Goal: Task Accomplishment & Management: Use online tool/utility

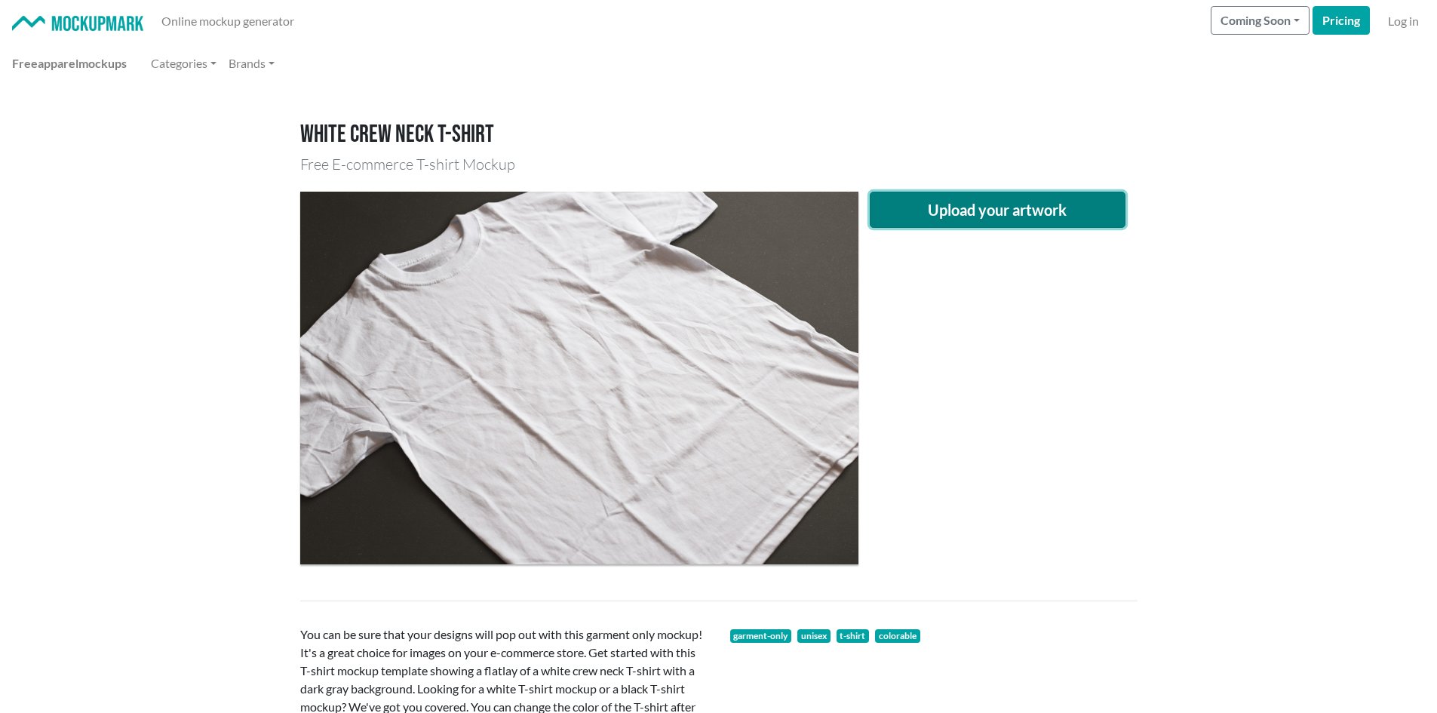
click at [993, 213] on button "Upload your artwork" at bounding box center [998, 210] width 256 height 36
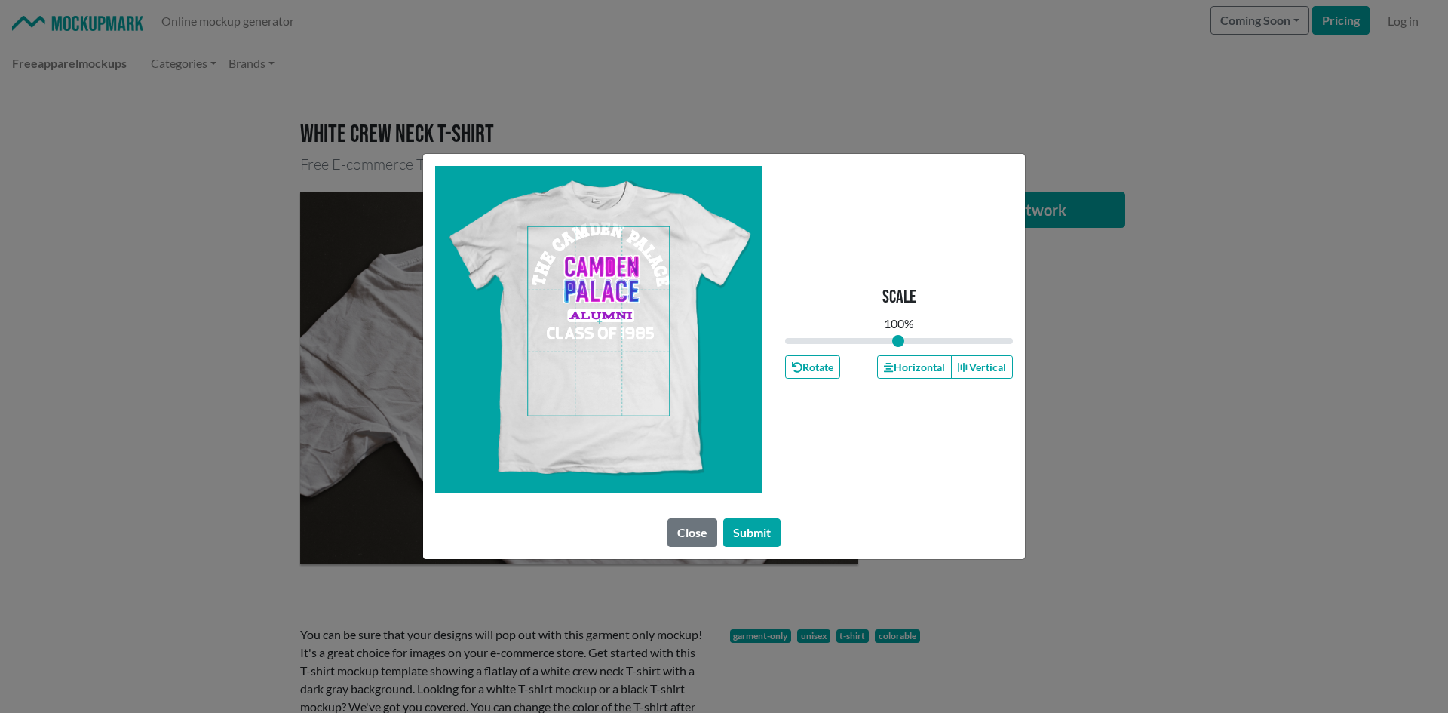
click at [617, 373] on span at bounding box center [598, 321] width 141 height 189
click at [608, 317] on span at bounding box center [598, 321] width 141 height 189
click at [933, 373] on button "Horizontal" at bounding box center [914, 366] width 74 height 23
click at [930, 373] on button "Horizontal" at bounding box center [914, 366] width 74 height 23
click at [928, 373] on button "Horizontal" at bounding box center [914, 366] width 74 height 23
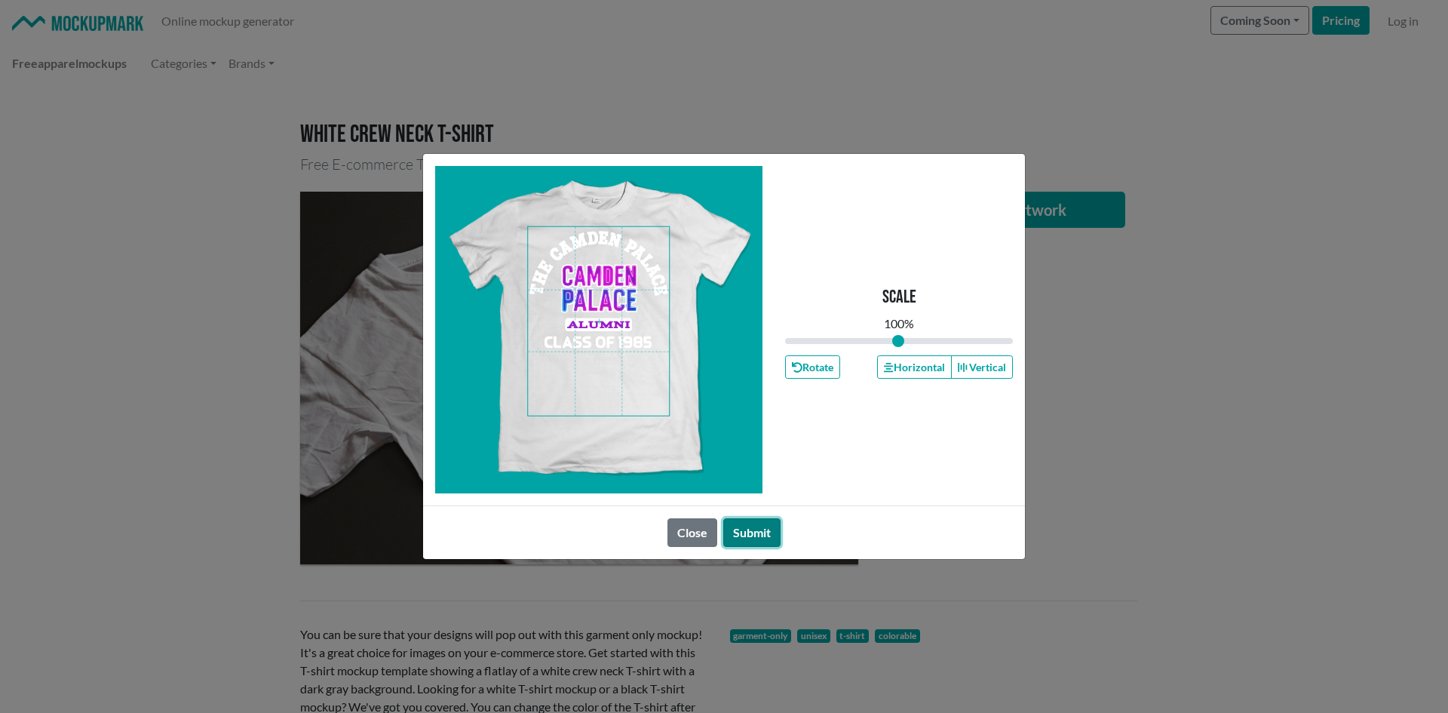
click at [760, 519] on button "Submit" at bounding box center [751, 532] width 57 height 29
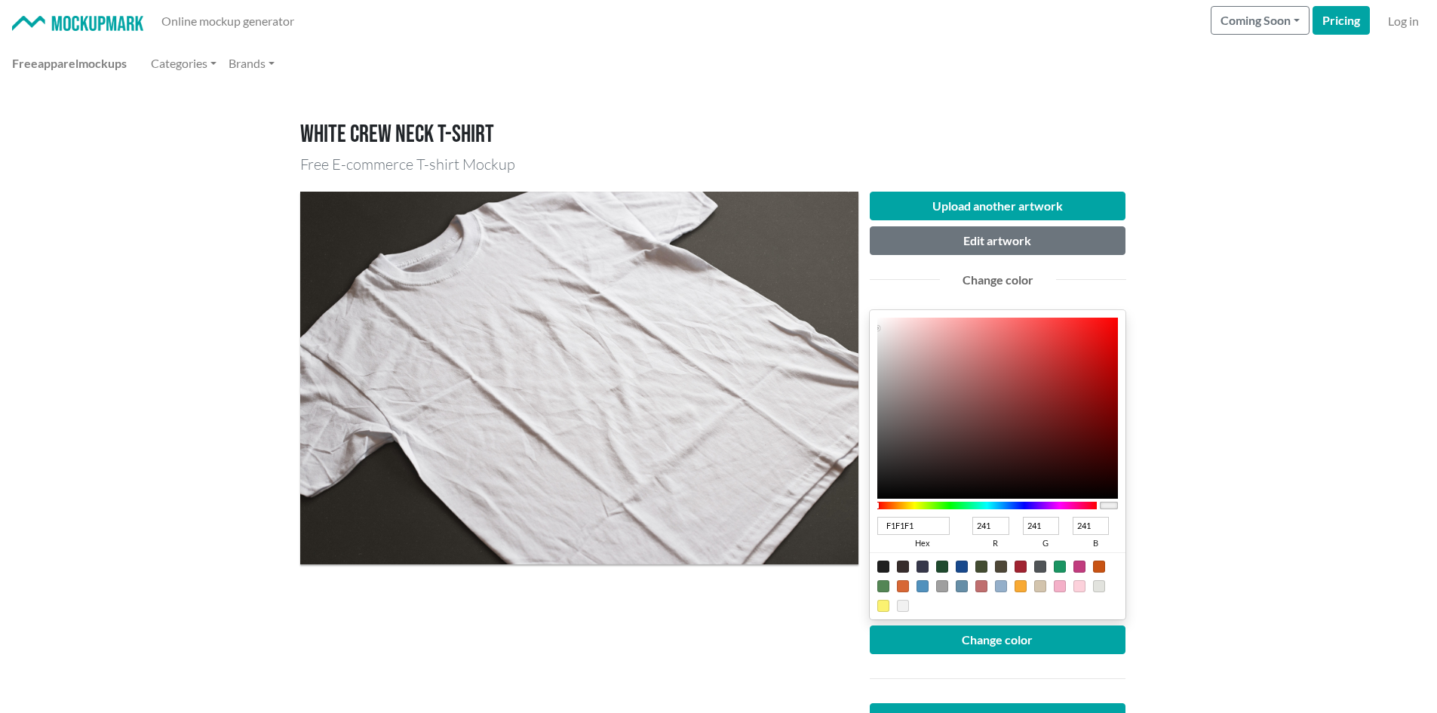
click at [1027, 565] on div at bounding box center [998, 585] width 256 height 67
click at [918, 559] on div at bounding box center [998, 585] width 256 height 67
click at [942, 562] on div at bounding box center [942, 567] width 12 height 12
type input "1F4A2E"
type input "31"
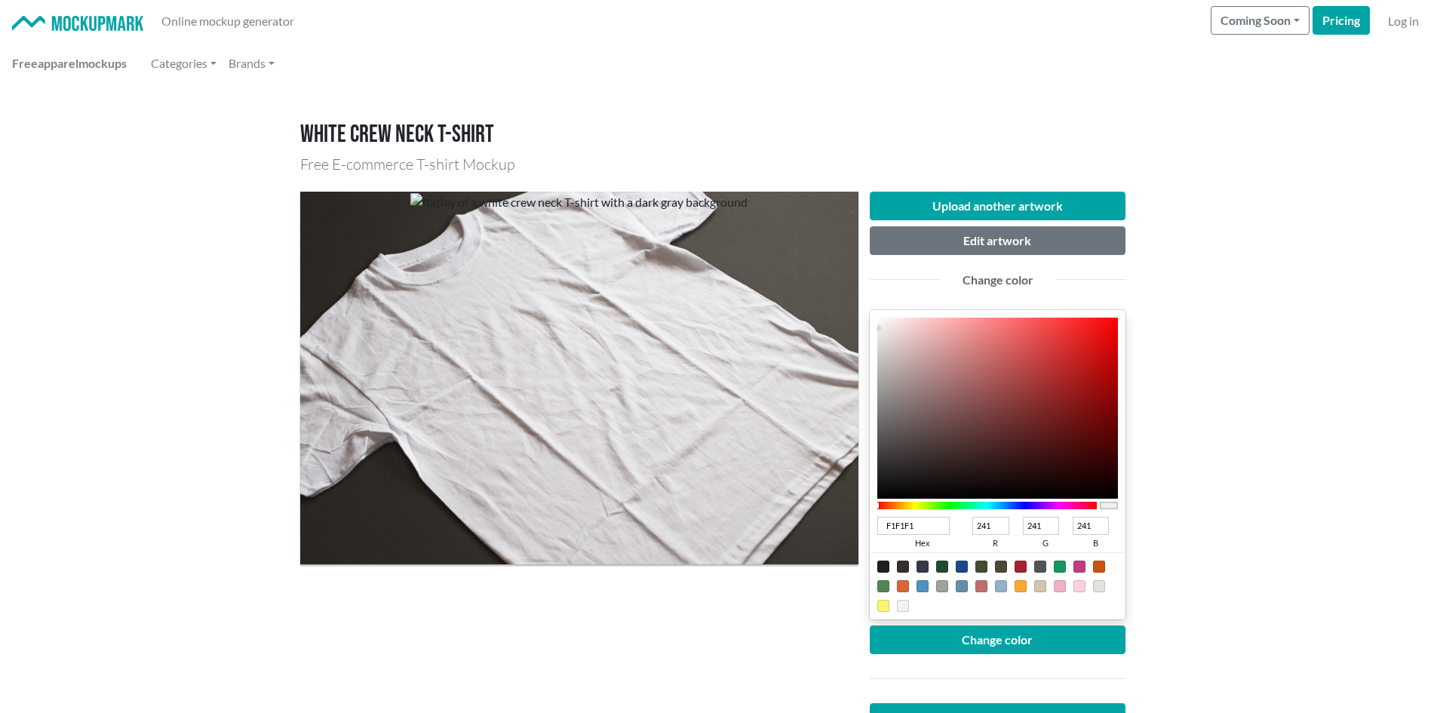
type input "74"
type input "46"
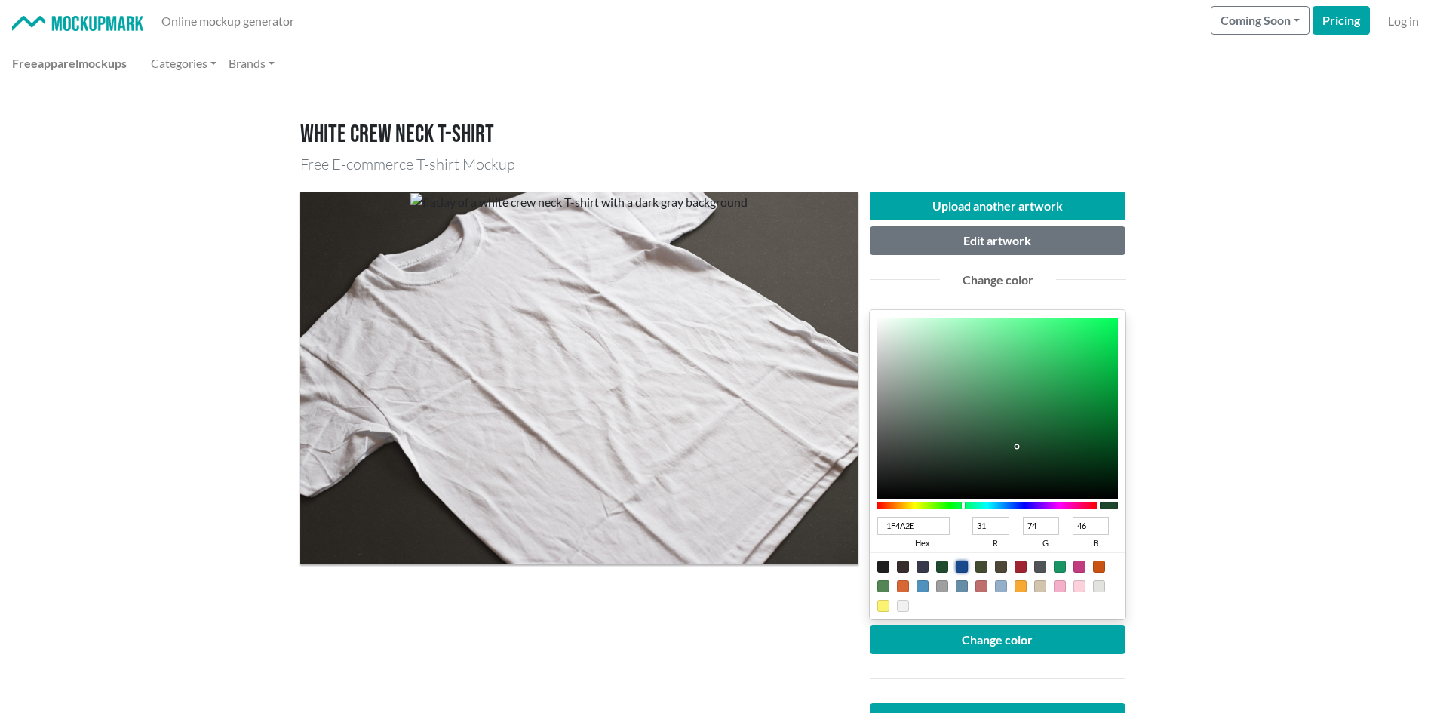
click at [966, 564] on div at bounding box center [962, 567] width 12 height 12
type input "18498C"
type input "24"
type input "73"
type input "140"
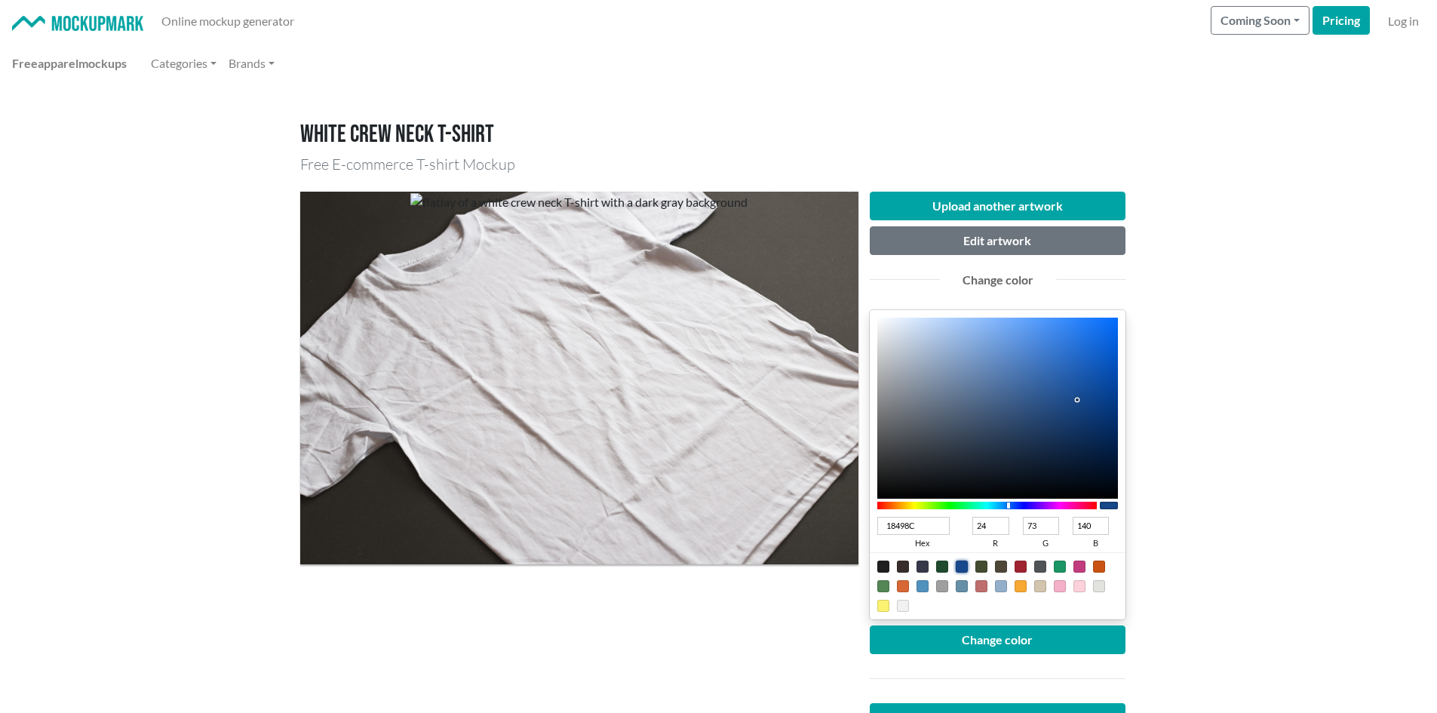
click at [997, 566] on div at bounding box center [1001, 567] width 12 height 12
type input "4E4737"
type input "78"
type input "71"
type input "55"
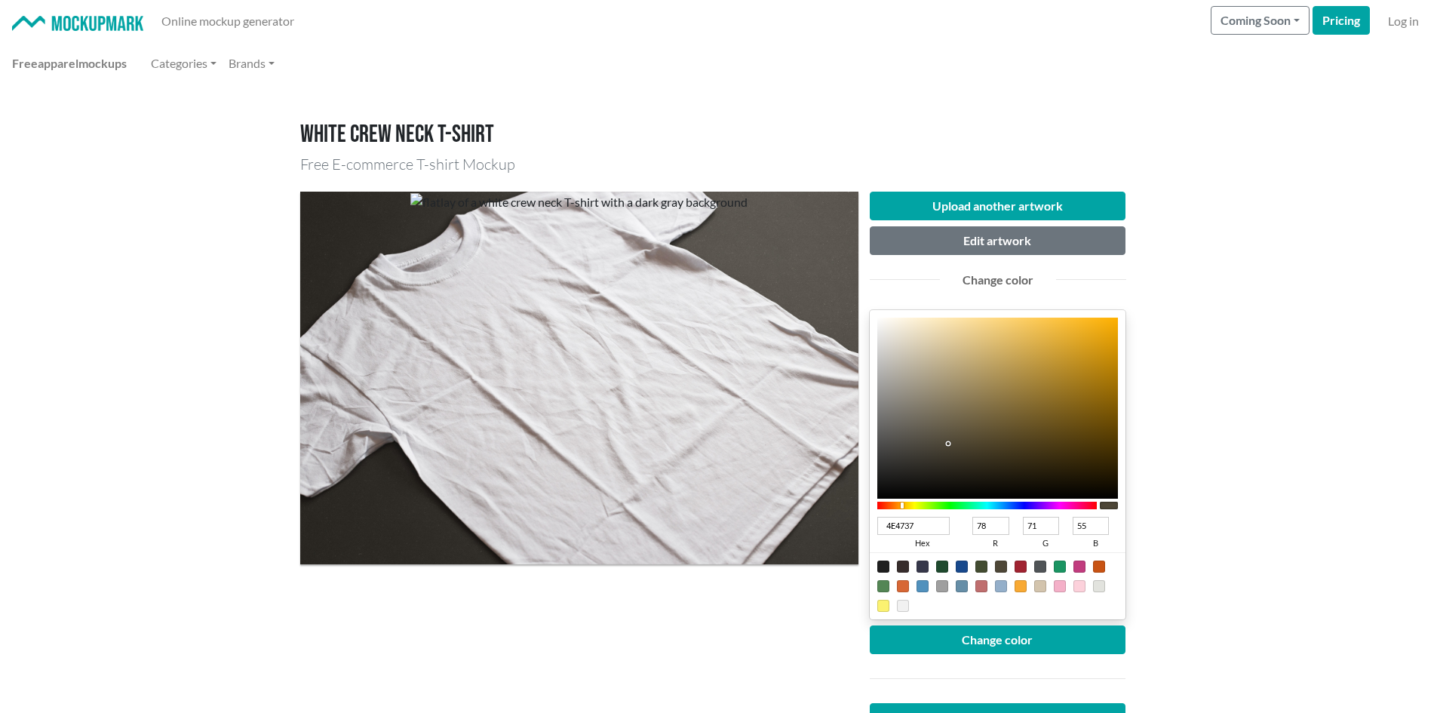
click at [1033, 567] on div at bounding box center [998, 585] width 256 height 67
click at [1061, 570] on div at bounding box center [1060, 567] width 12 height 12
type input "1A9462"
type input "26"
type input "148"
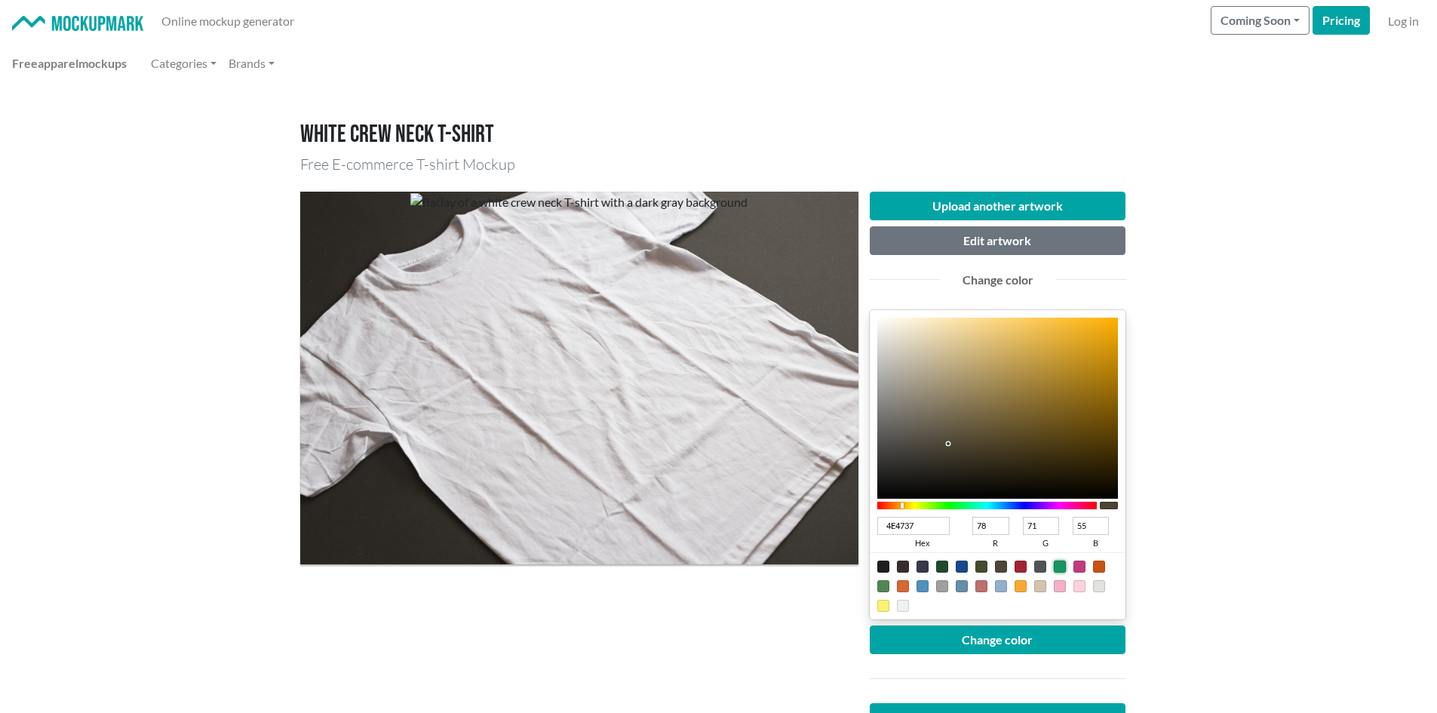
type input "98"
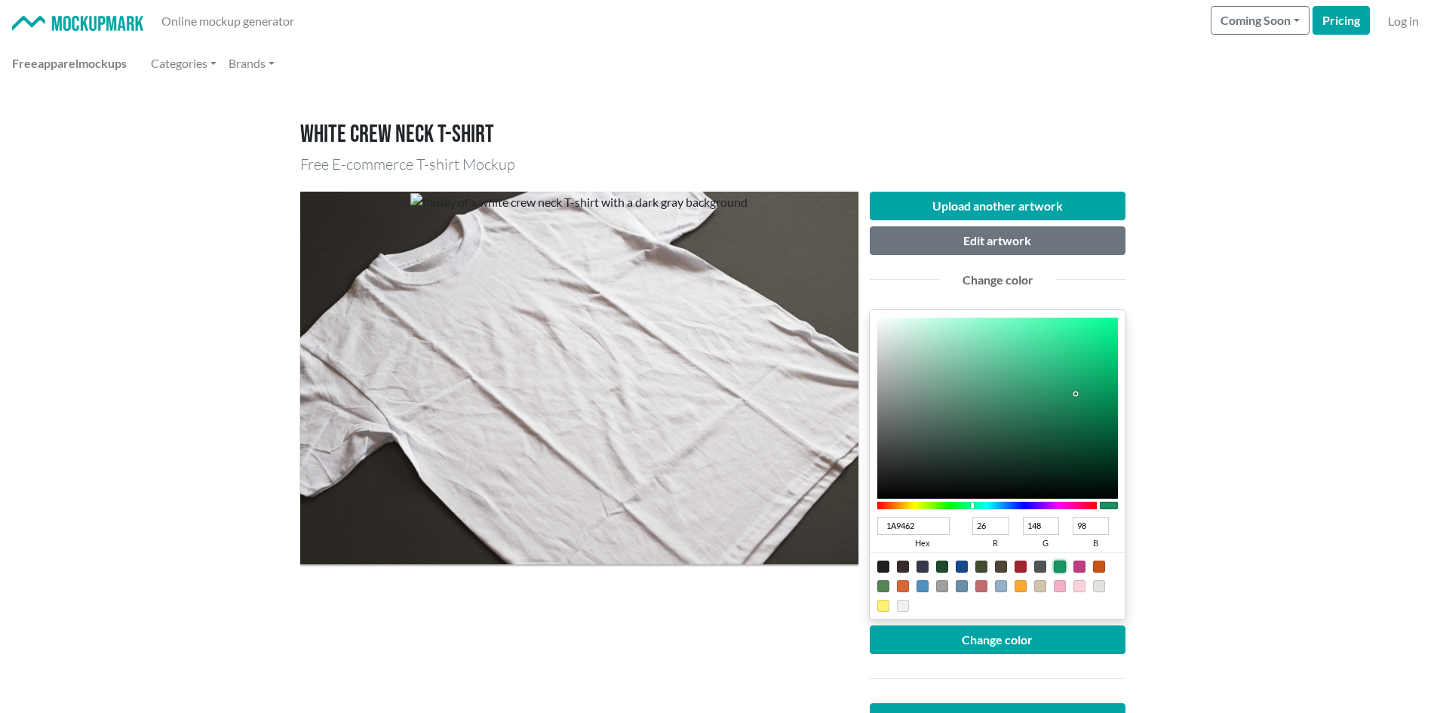
click at [1087, 564] on div at bounding box center [998, 585] width 256 height 67
click at [1095, 564] on div at bounding box center [1099, 567] width 12 height 12
type input "C85313"
type input "200"
type input "83"
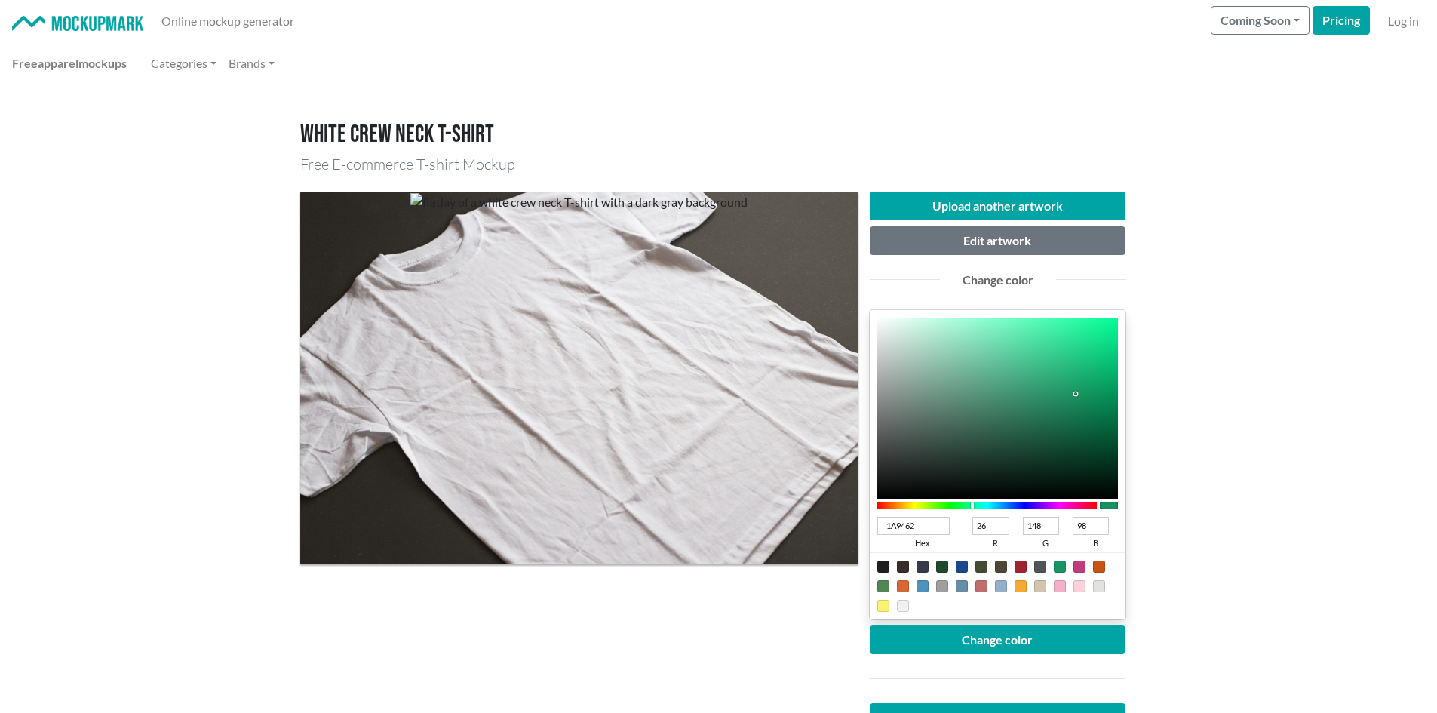
type input "19"
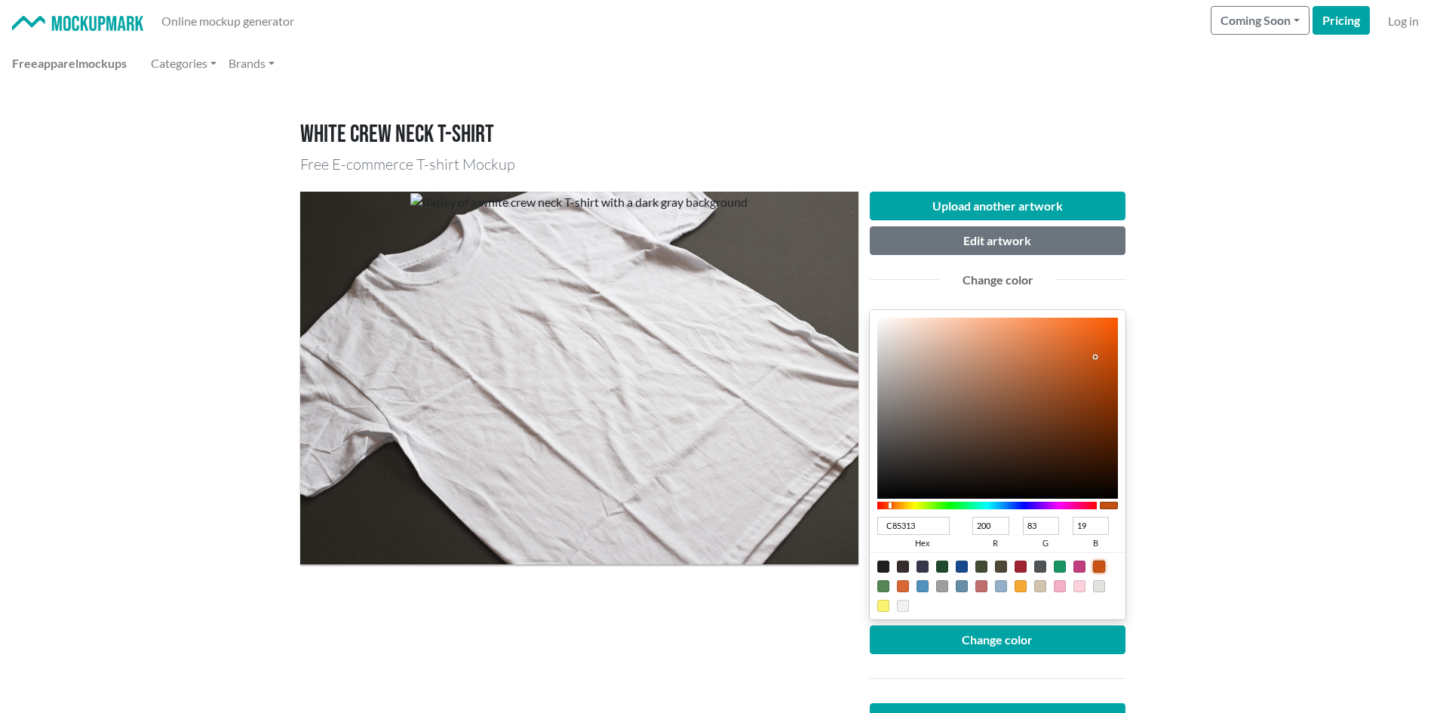
click at [1078, 587] on div at bounding box center [1080, 586] width 12 height 12
type input "FCD1DB"
type input "252"
type input "209"
type input "219"
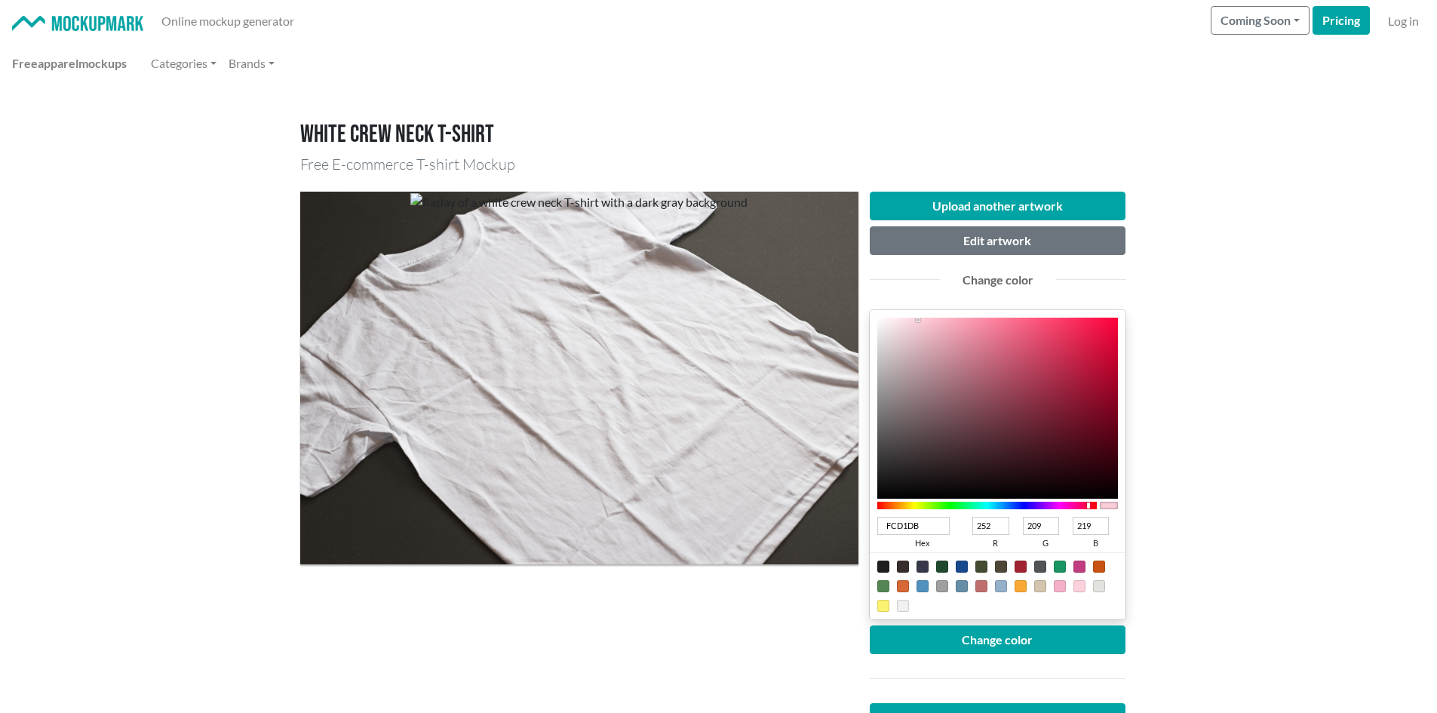
click at [1061, 582] on div at bounding box center [998, 585] width 256 height 67
click at [1060, 584] on div at bounding box center [1060, 586] width 12 height 12
type input "F4B0C8"
type input "244"
type input "176"
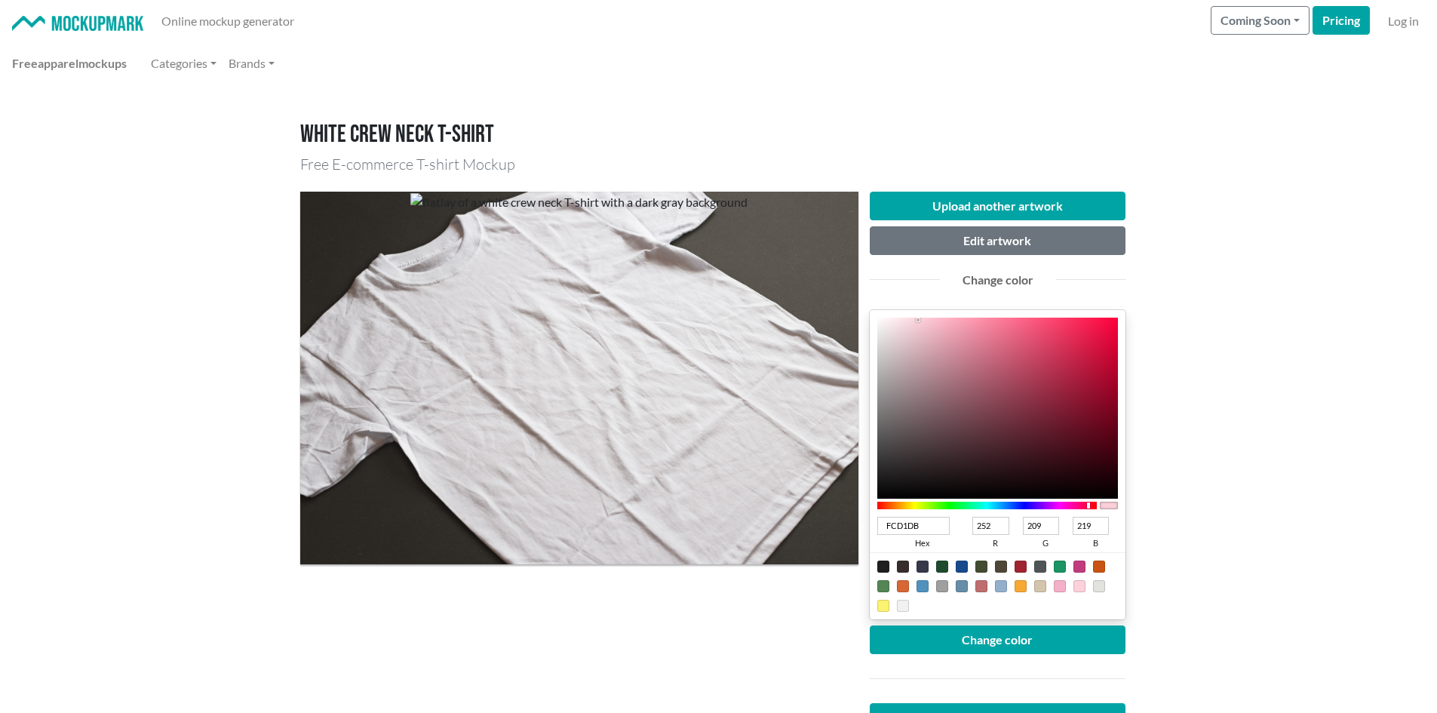
type input "200"
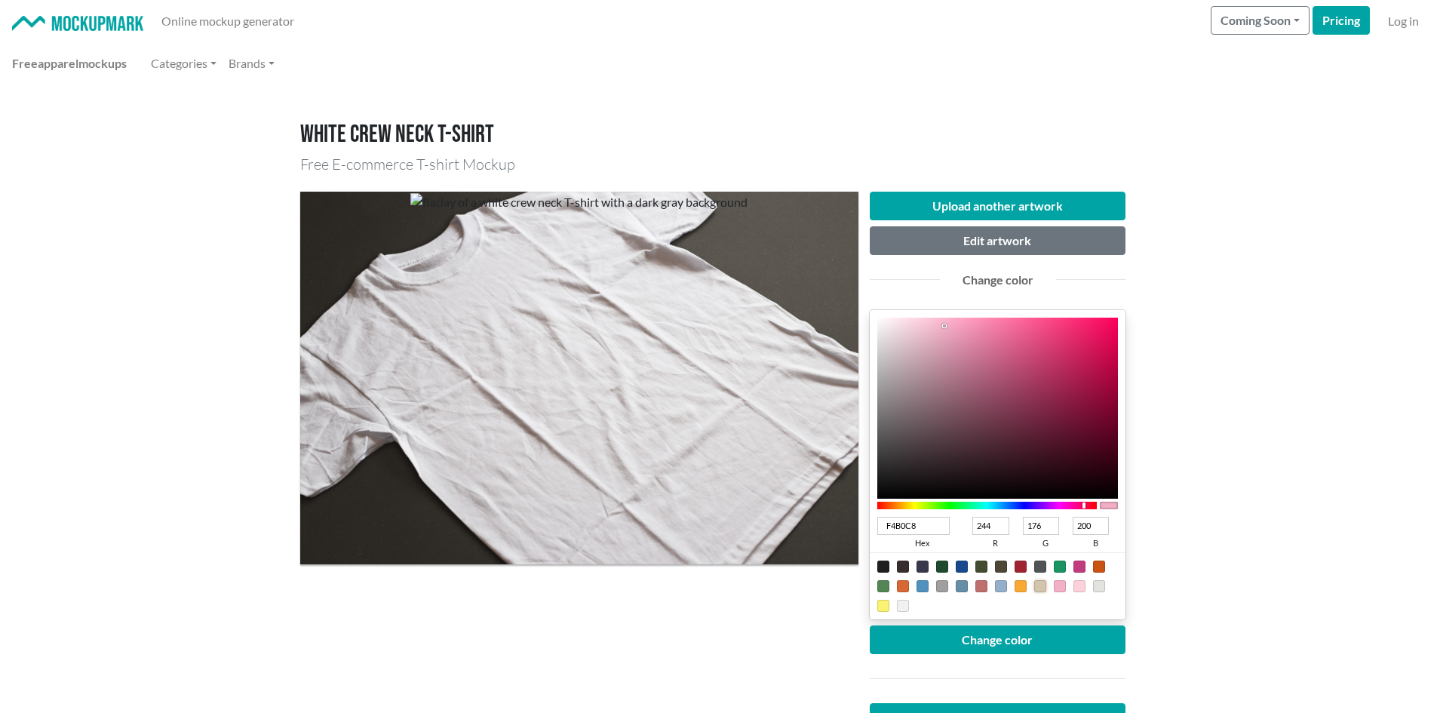
click at [1042, 588] on div at bounding box center [1040, 586] width 12 height 12
type input "D3C4AD"
type input "211"
type input "196"
type input "173"
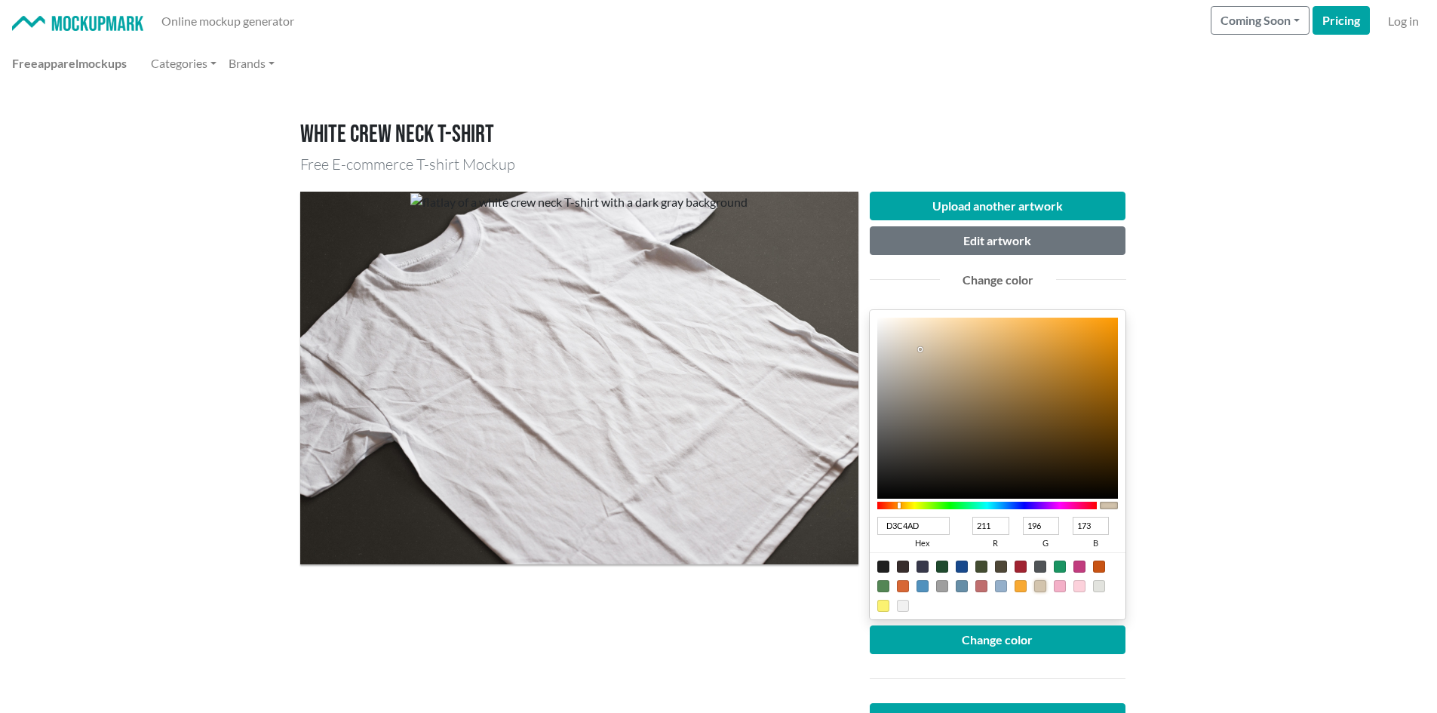
click at [1029, 589] on div at bounding box center [998, 585] width 256 height 67
click at [1017, 579] on div at bounding box center [998, 585] width 256 height 67
click at [992, 581] on div at bounding box center [998, 585] width 256 height 67
drag, startPoint x: 978, startPoint y: 585, endPoint x: 929, endPoint y: 589, distance: 49.9
click at [966, 588] on div at bounding box center [998, 585] width 256 height 67
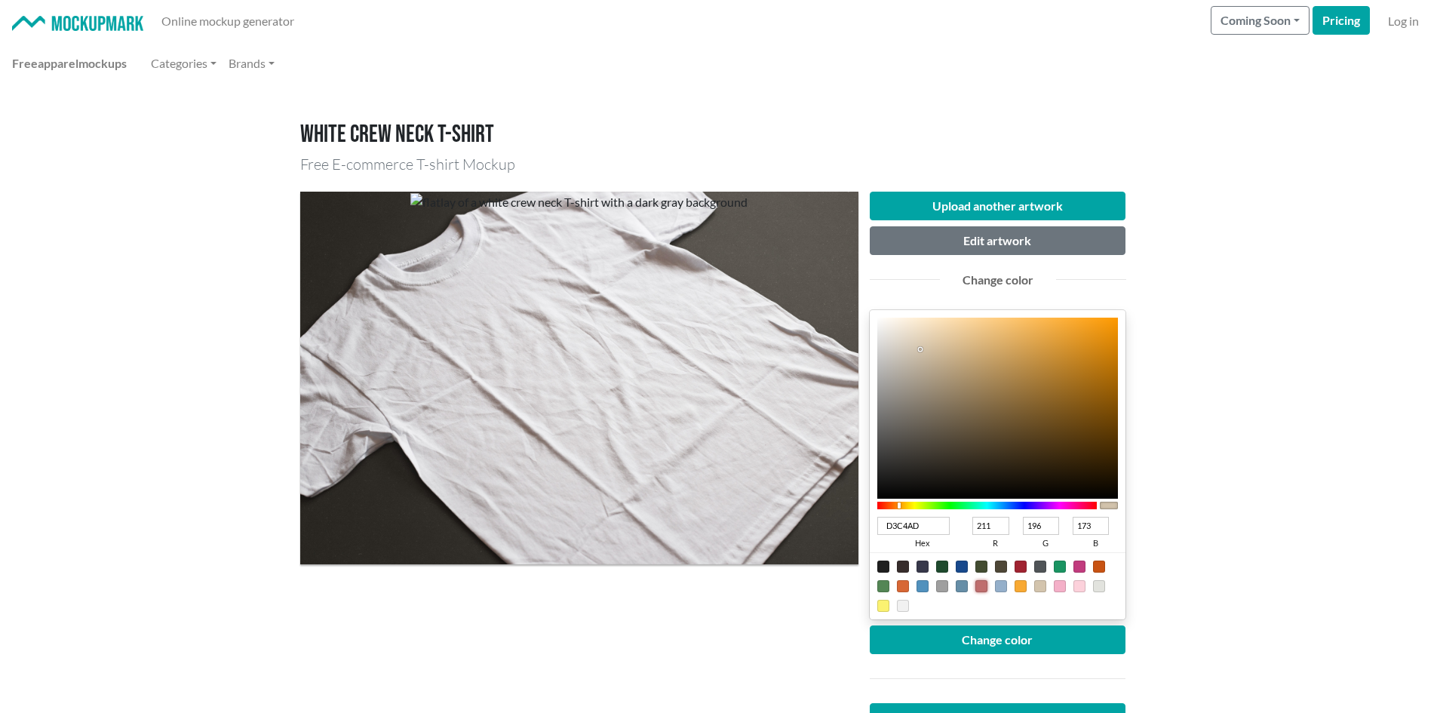
click at [887, 564] on div at bounding box center [883, 567] width 12 height 12
type input "1F1F1F"
type input "31"
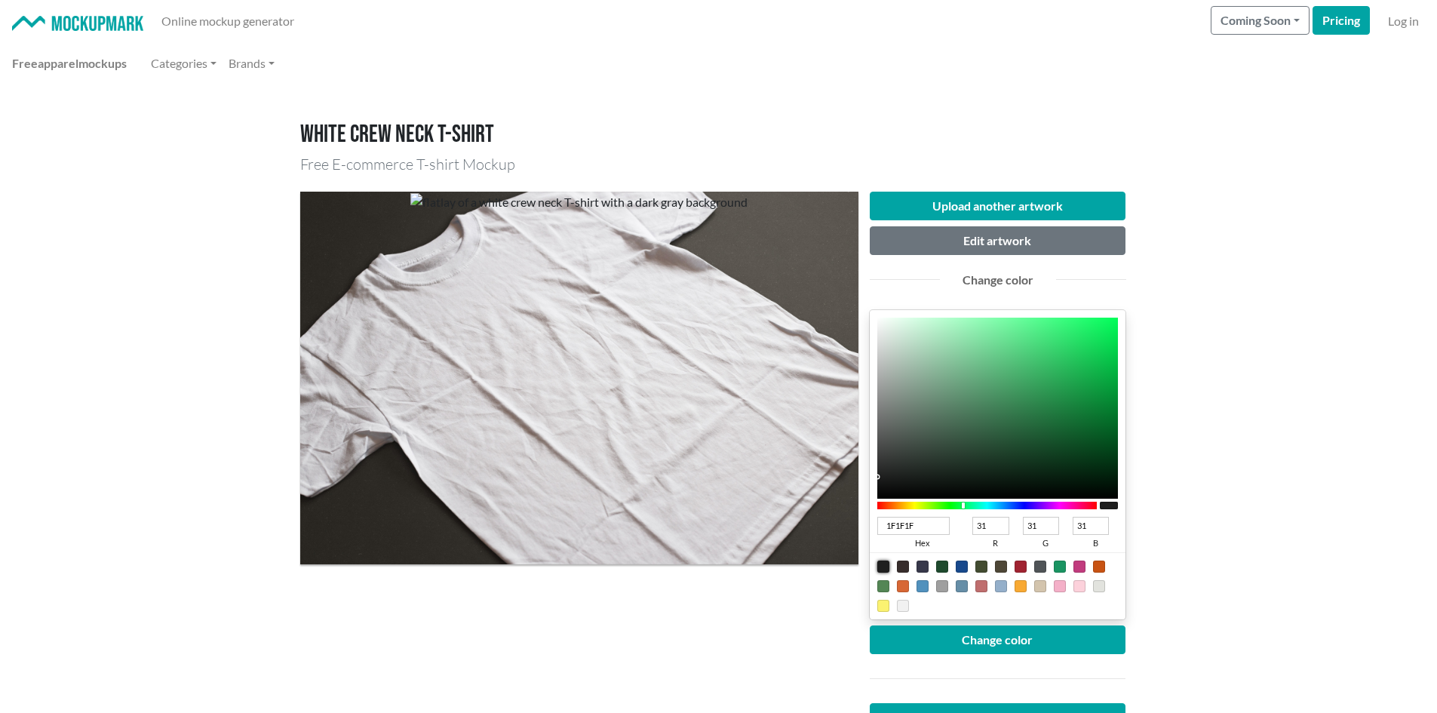
click at [906, 564] on div at bounding box center [903, 567] width 12 height 12
type input "372D2C"
type input "55"
type input "45"
type input "44"
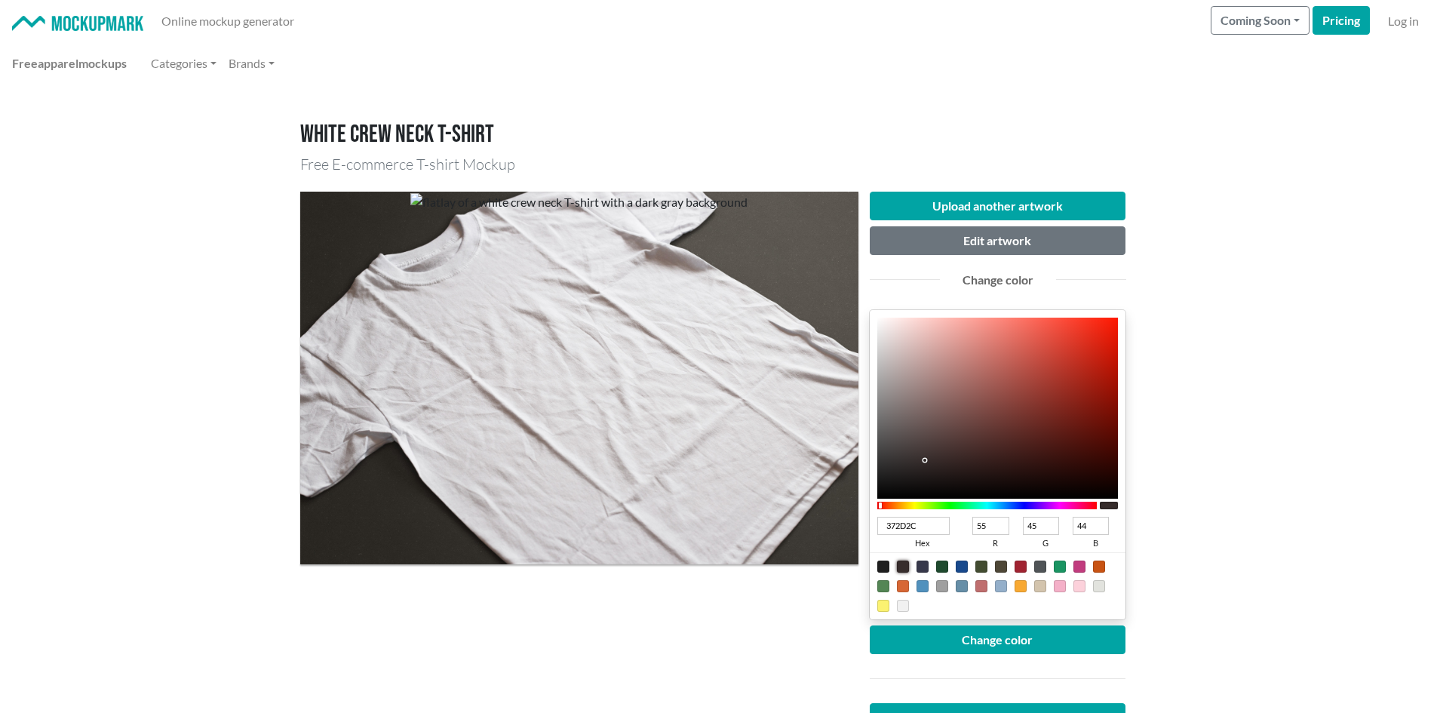
click at [926, 568] on div at bounding box center [923, 567] width 12 height 12
type input "37384A"
type input "56"
type input "74"
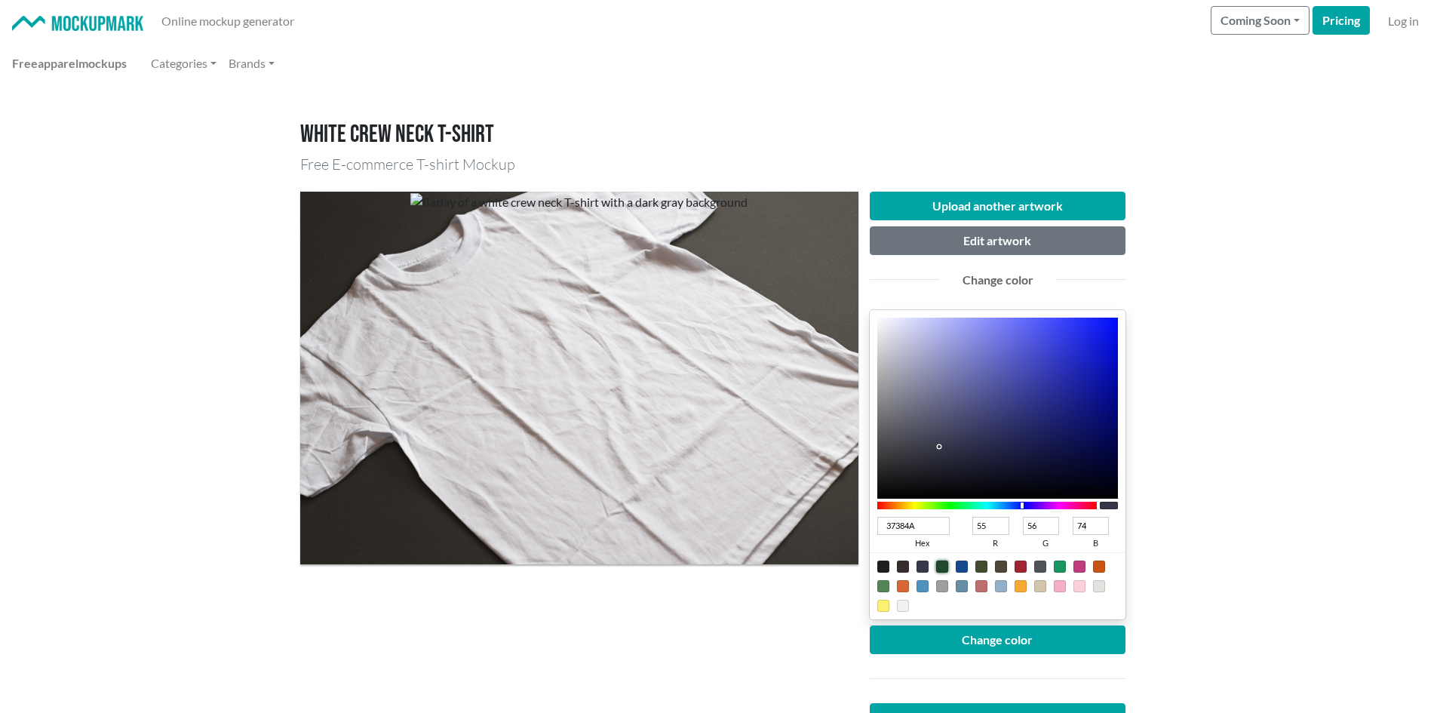
click at [947, 564] on div at bounding box center [942, 567] width 12 height 12
type input "1F4A2E"
type input "31"
type input "74"
type input "46"
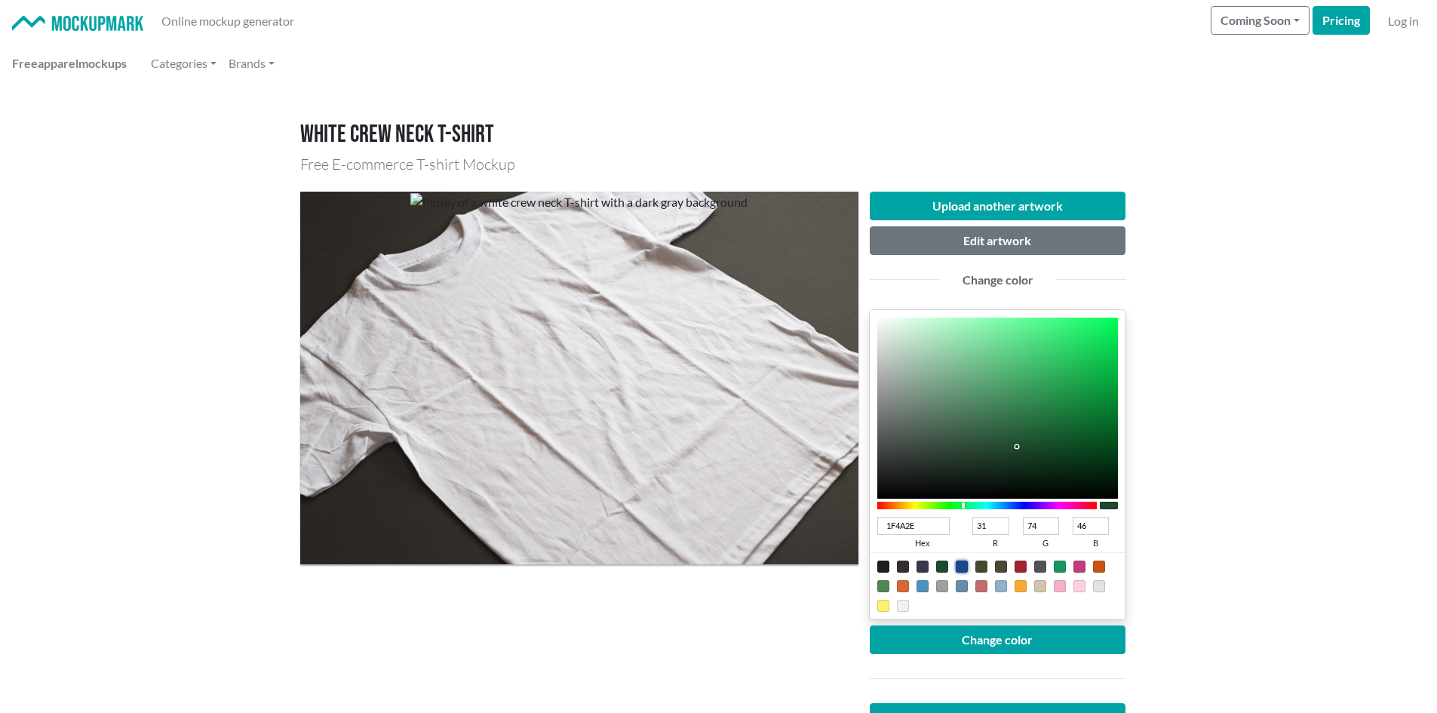
click at [957, 564] on div at bounding box center [962, 567] width 12 height 12
type input "18498C"
type input "24"
type input "73"
type input "140"
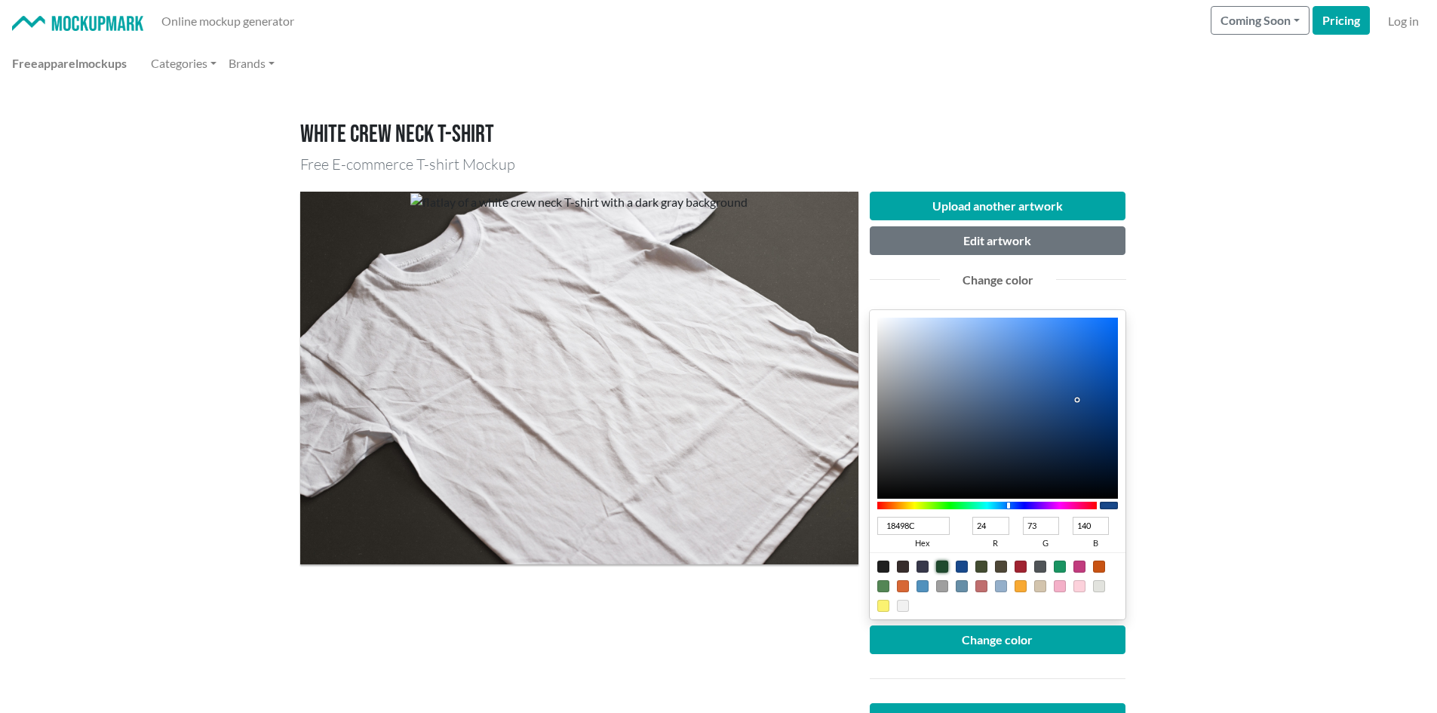
click at [946, 570] on div at bounding box center [942, 567] width 12 height 12
type input "1F4A2E"
type input "31"
type input "74"
type input "46"
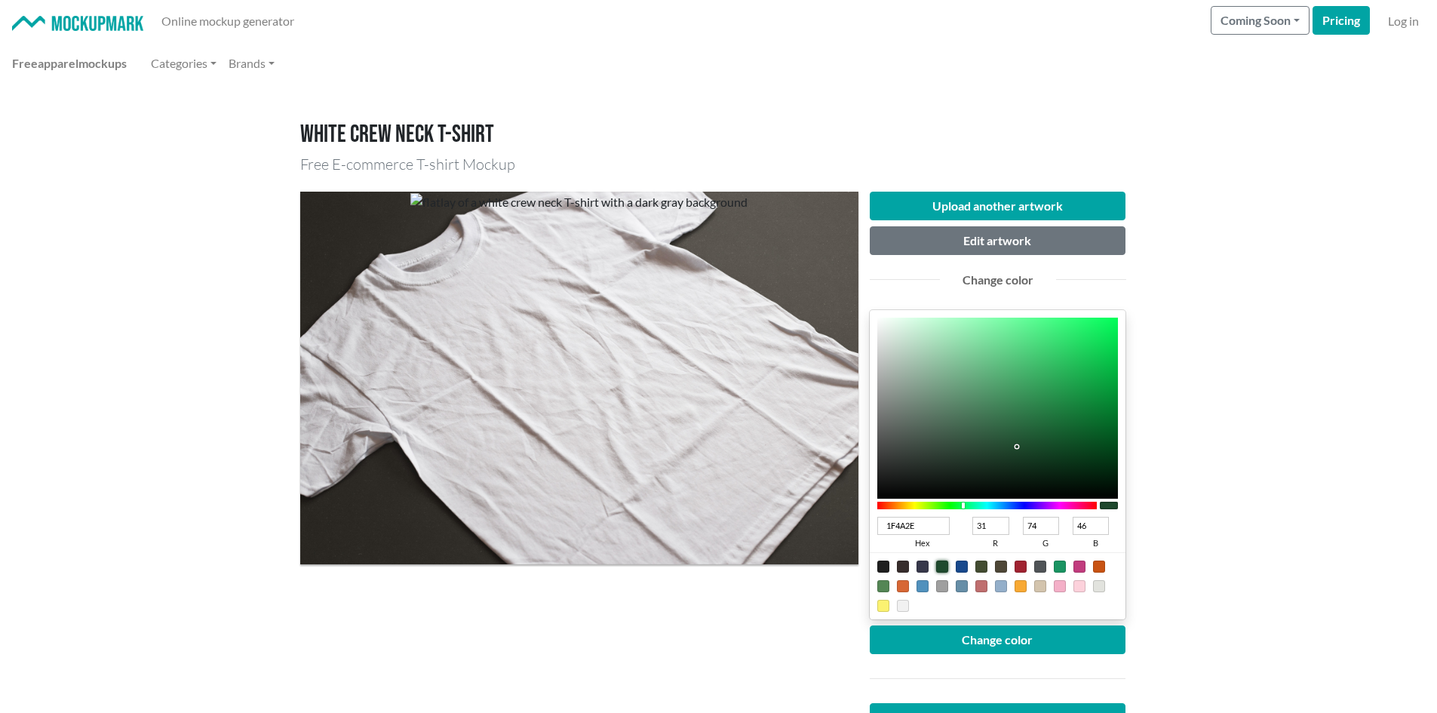
click at [946, 570] on div at bounding box center [942, 567] width 12 height 12
click at [943, 580] on div at bounding box center [942, 586] width 12 height 12
type input "9F9F9F"
type input "159"
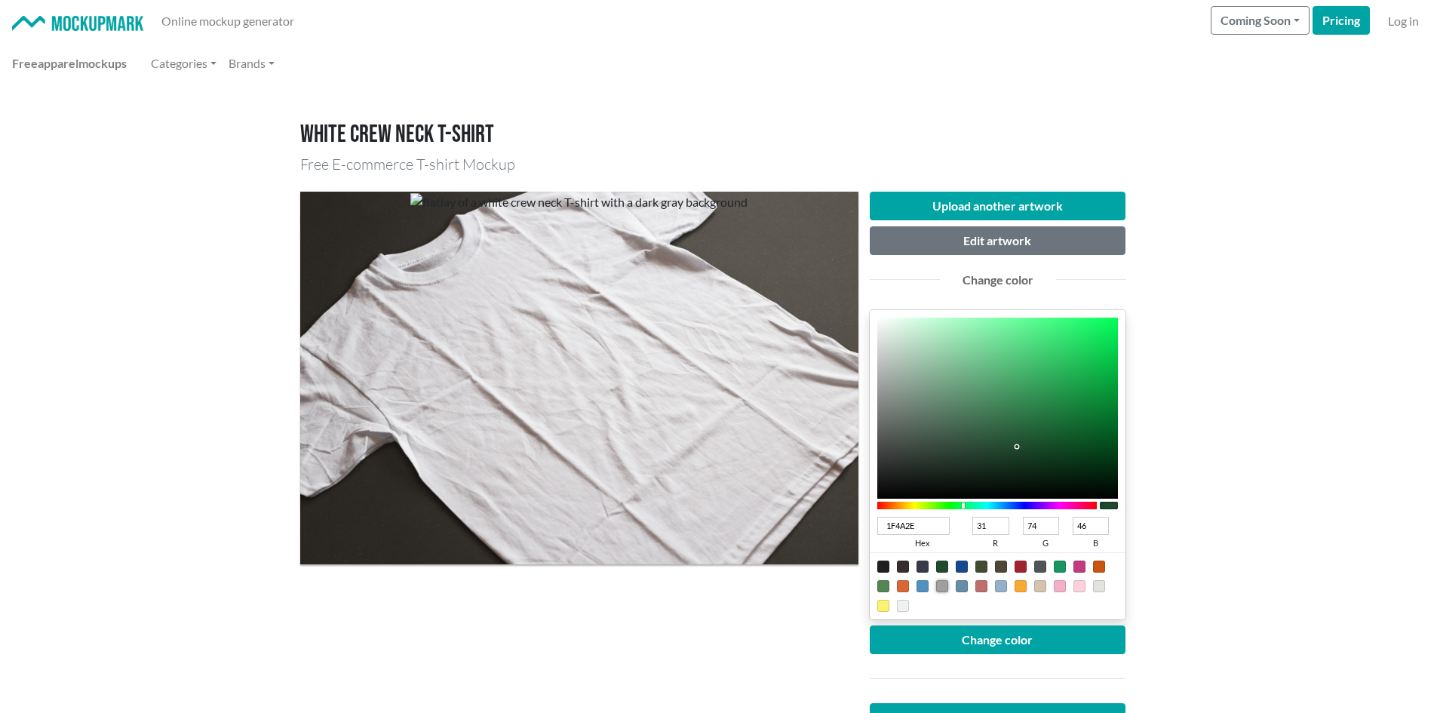
type input "159"
click at [927, 588] on div at bounding box center [923, 586] width 12 height 12
type input "5191BD"
type input "81"
type input "145"
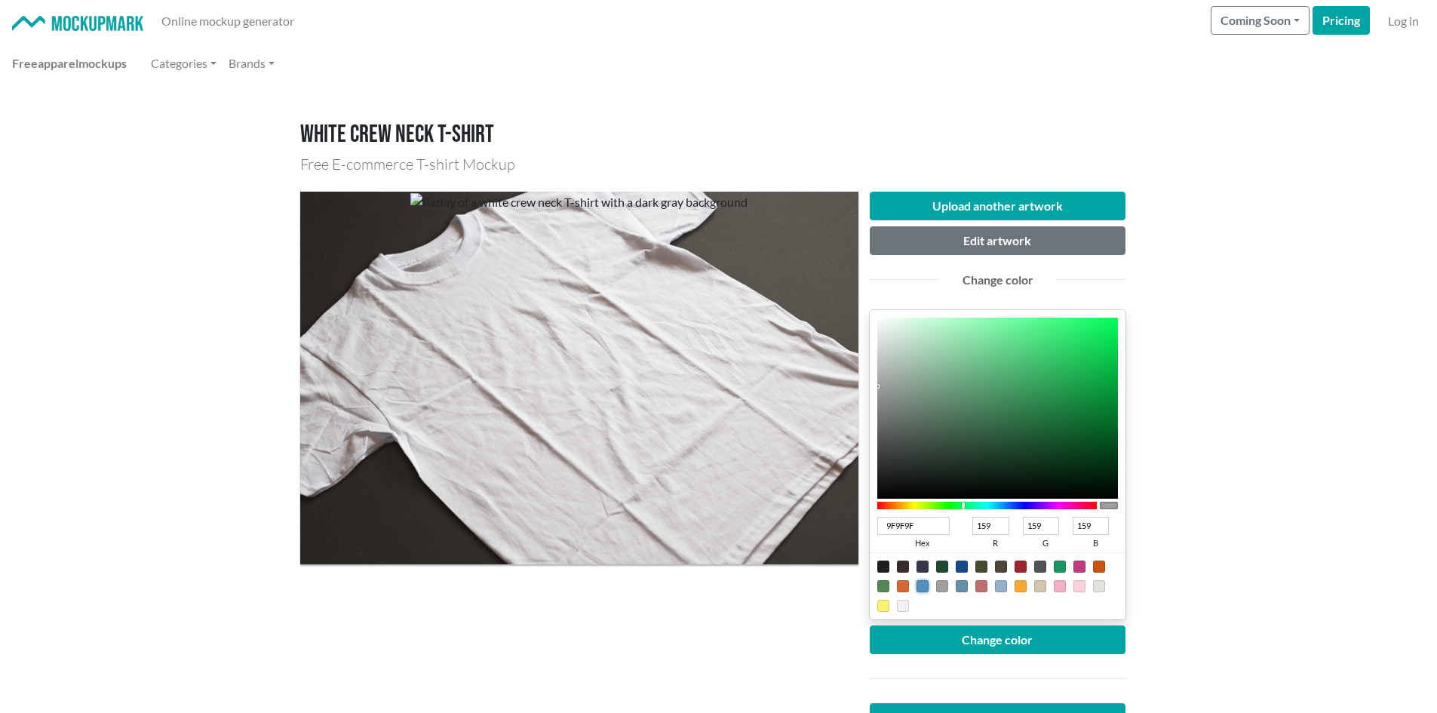
type input "189"
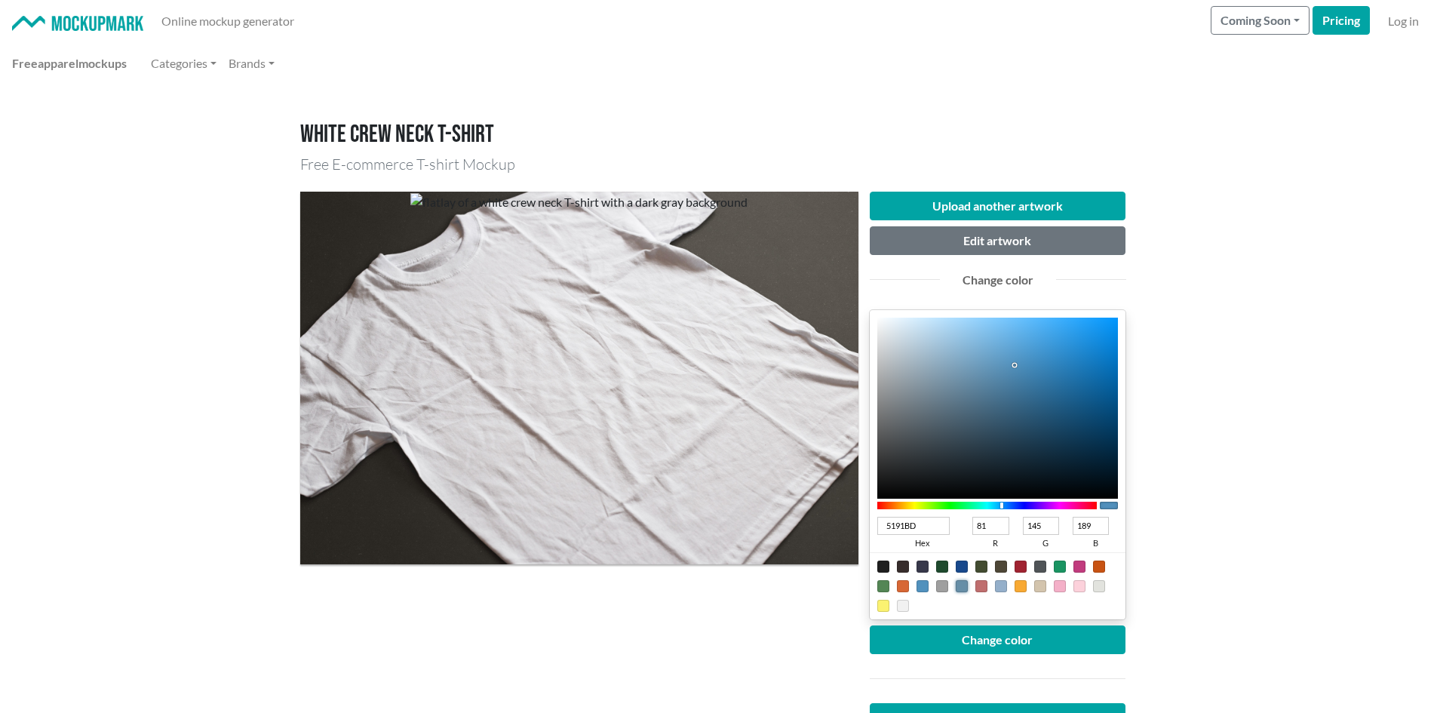
click at [960, 585] on div at bounding box center [962, 586] width 12 height 12
type input "668EA7"
type input "102"
type input "142"
type input "167"
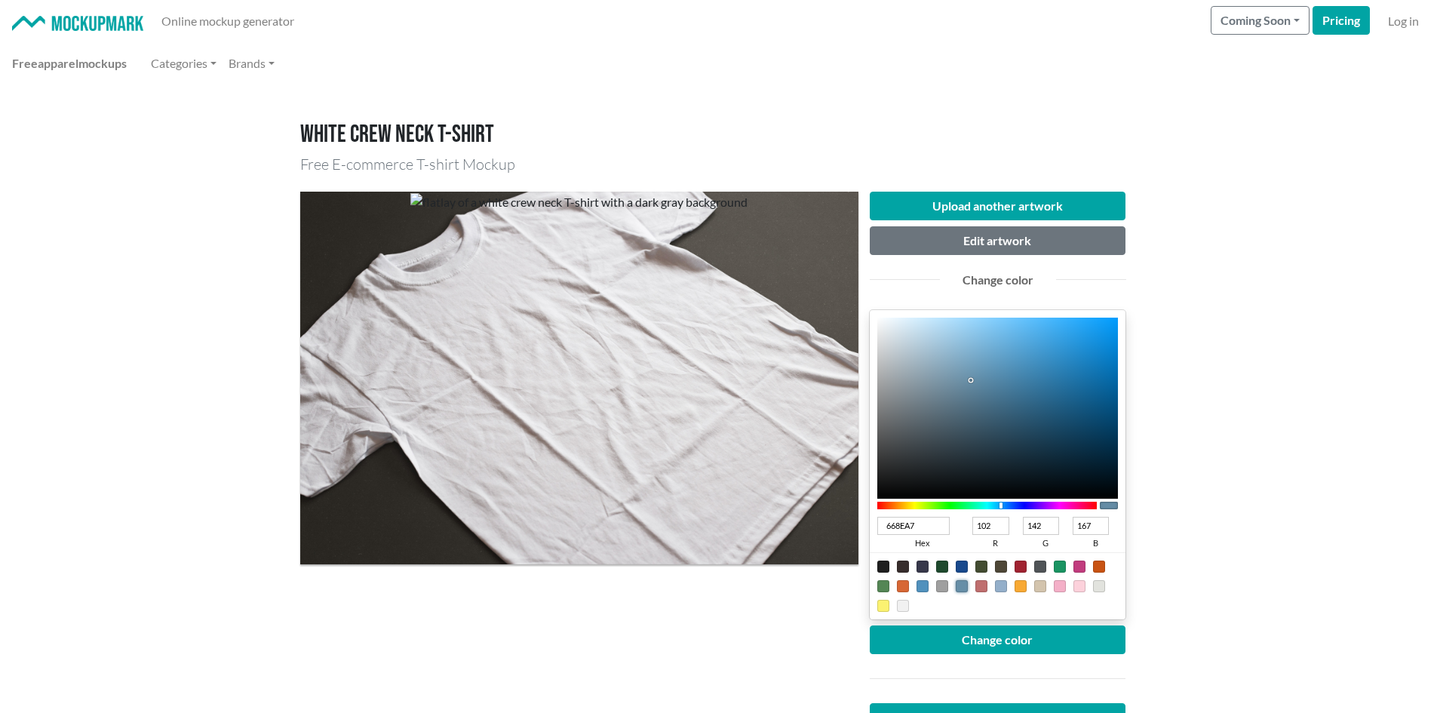
click at [975, 585] on div at bounding box center [981, 586] width 12 height 12
type input "BF6E6E"
type input "191"
type input "110"
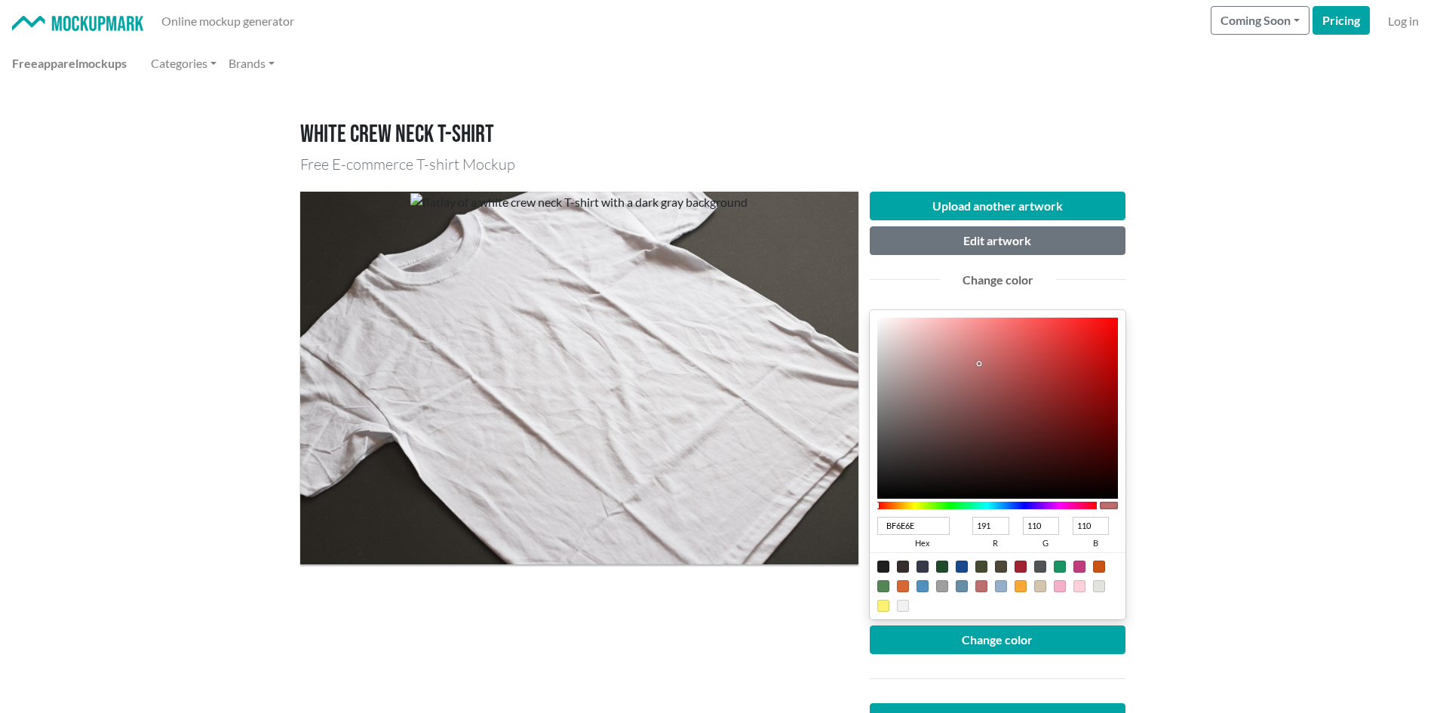
click at [1012, 582] on div at bounding box center [998, 585] width 256 height 67
click at [1026, 587] on div at bounding box center [1021, 586] width 12 height 12
type input "F8A933"
type input "248"
type input "169"
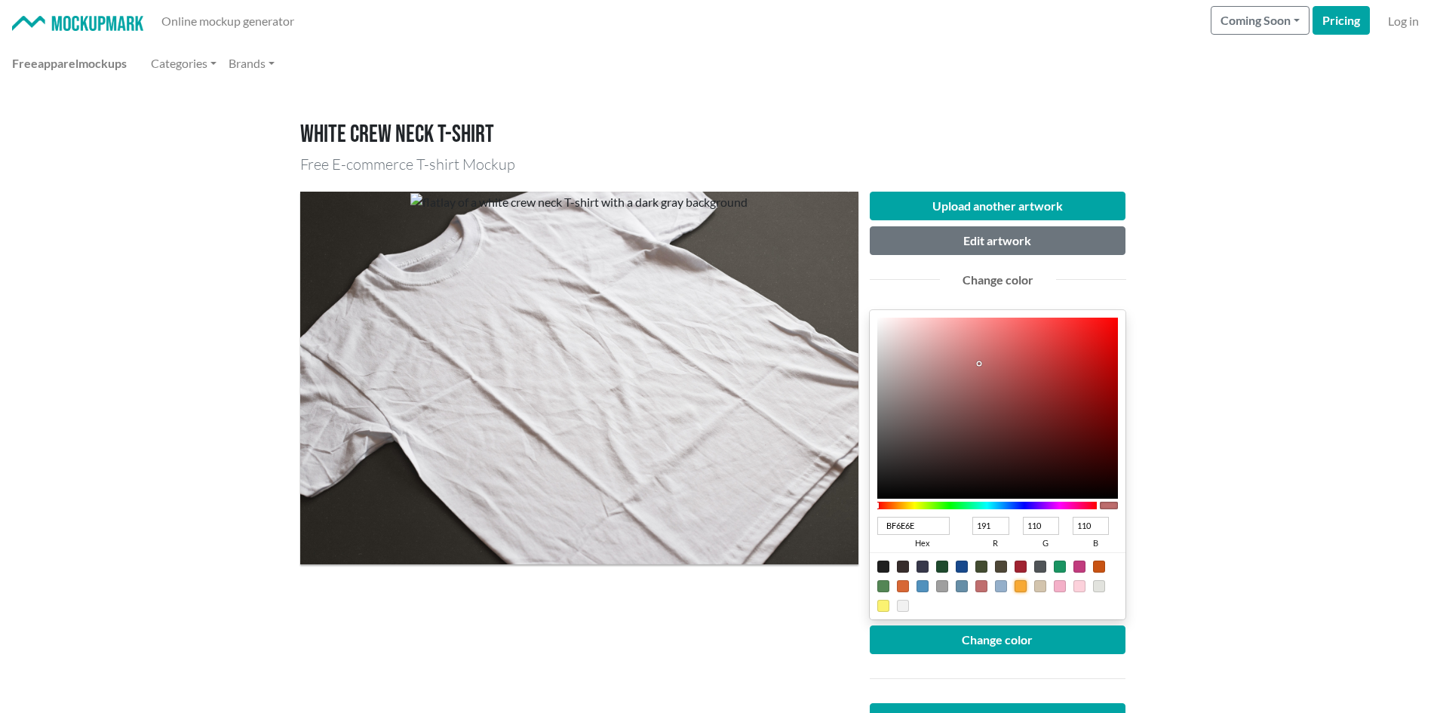
type input "51"
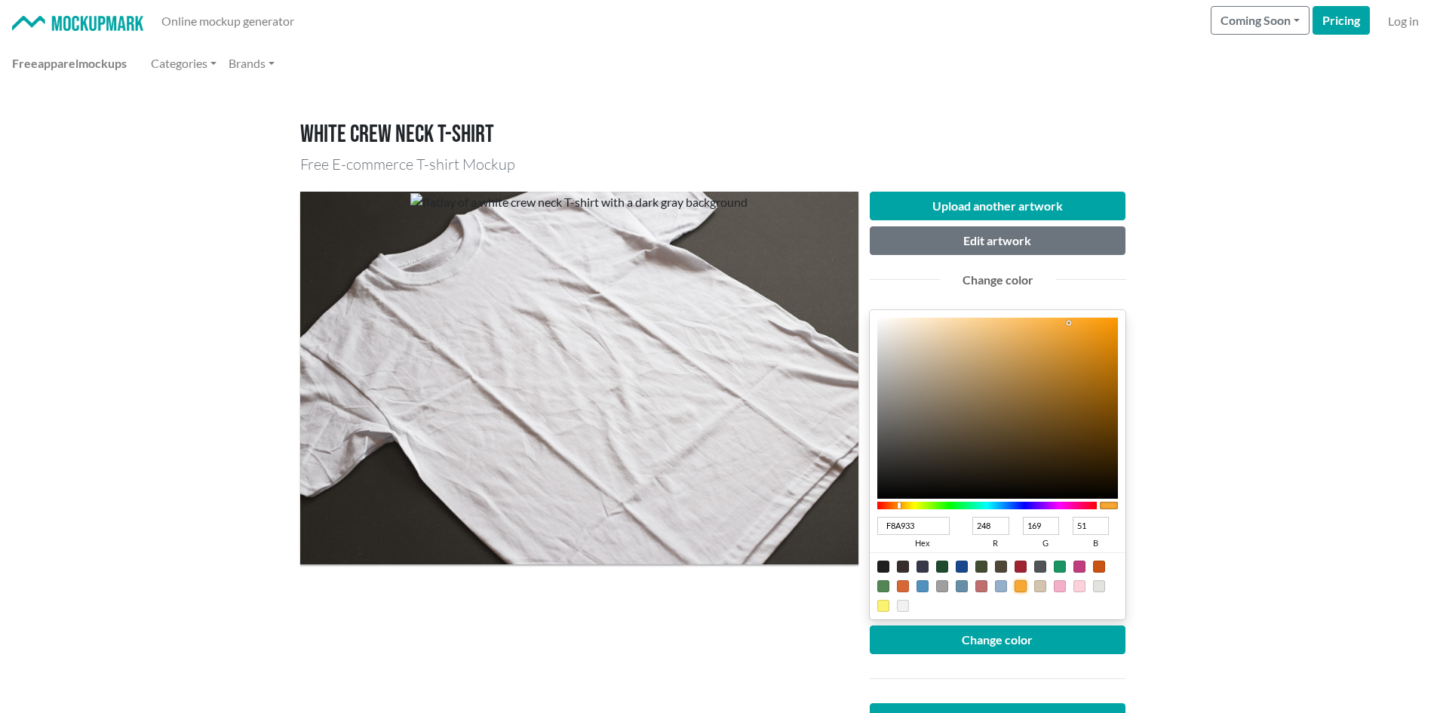
drag, startPoint x: 1042, startPoint y: 587, endPoint x: 1051, endPoint y: 585, distance: 9.2
click at [1043, 587] on div at bounding box center [1040, 586] width 12 height 12
type input "D3C4AD"
type input "211"
type input "196"
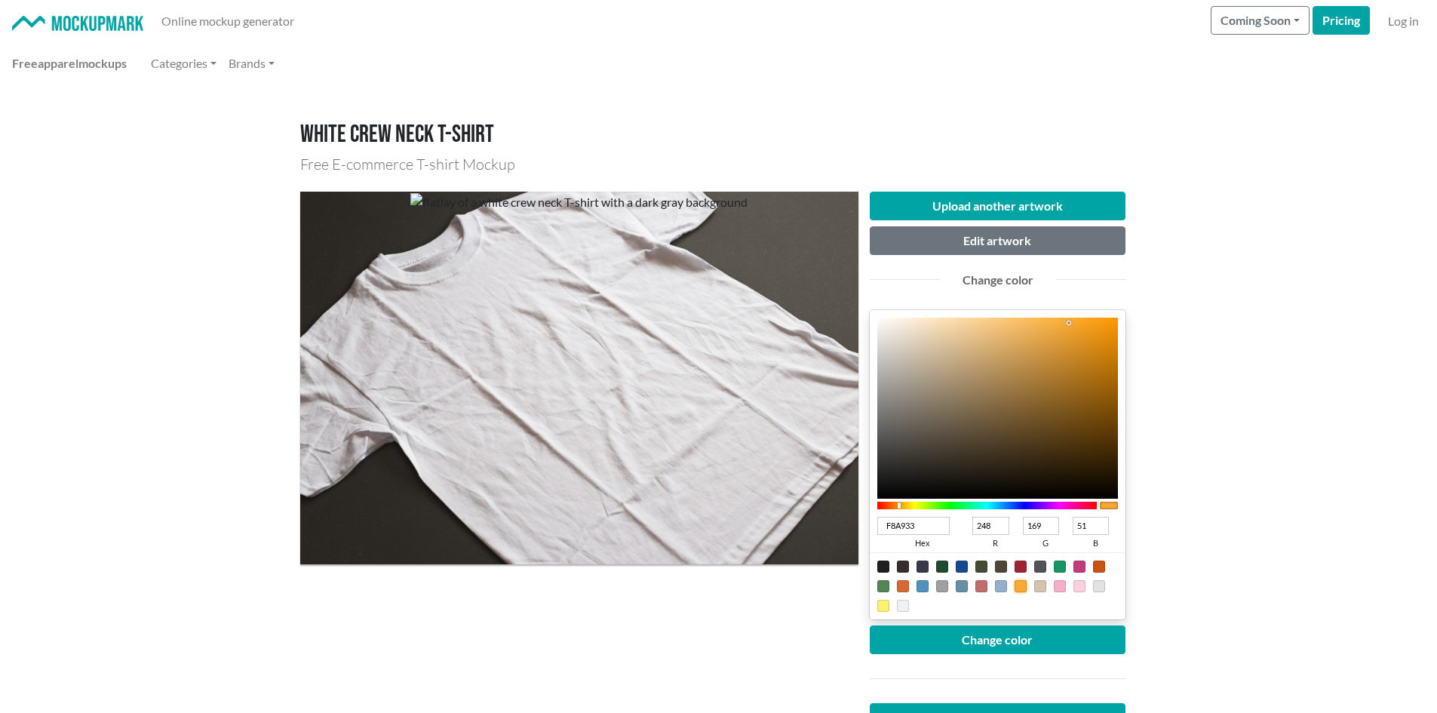
type input "173"
drag, startPoint x: 1057, startPoint y: 584, endPoint x: 1077, endPoint y: 582, distance: 20.5
click at [1061, 582] on div at bounding box center [1060, 586] width 12 height 12
type input "F4B0C8"
type input "244"
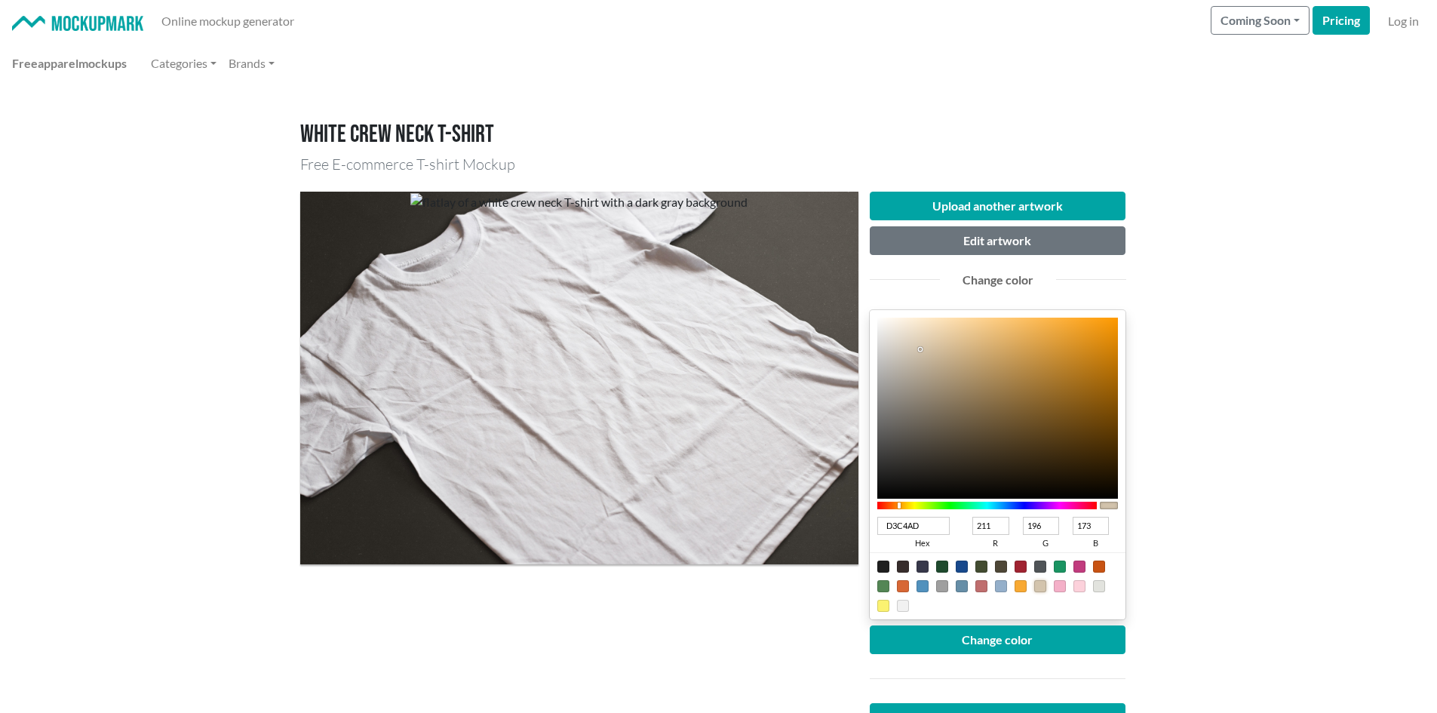
type input "176"
type input "200"
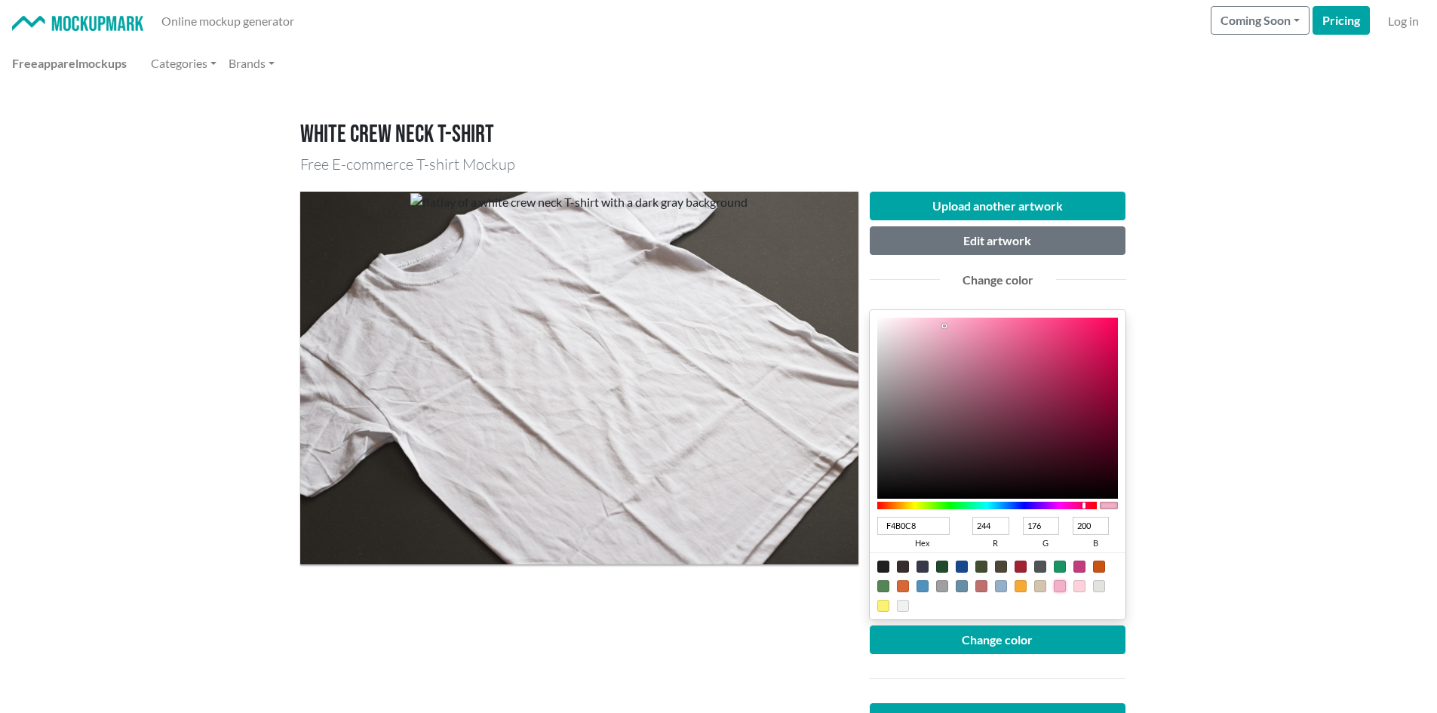
click at [1071, 594] on div at bounding box center [998, 585] width 256 height 67
click at [1086, 588] on div at bounding box center [998, 585] width 256 height 67
type input "F0B0F4"
type input "240"
type input "244"
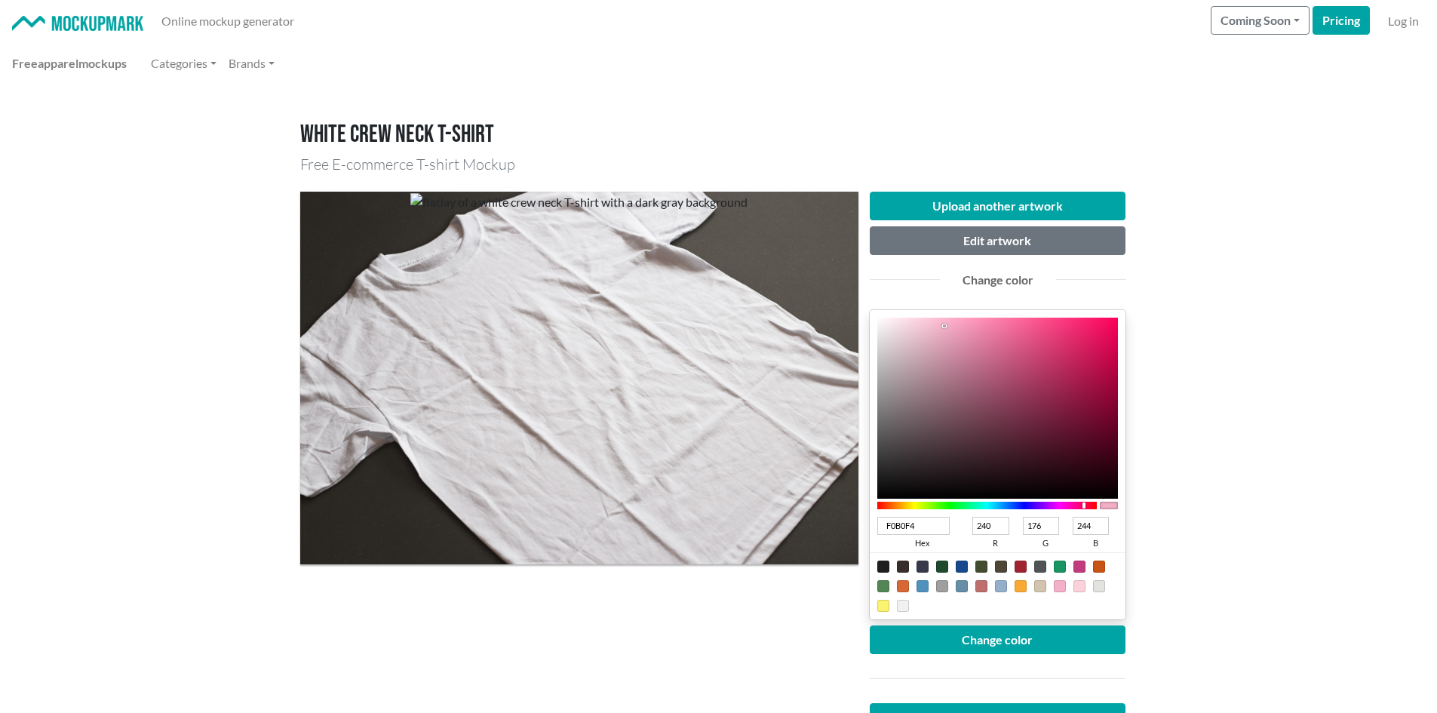
click at [1058, 505] on div at bounding box center [987, 506] width 220 height 8
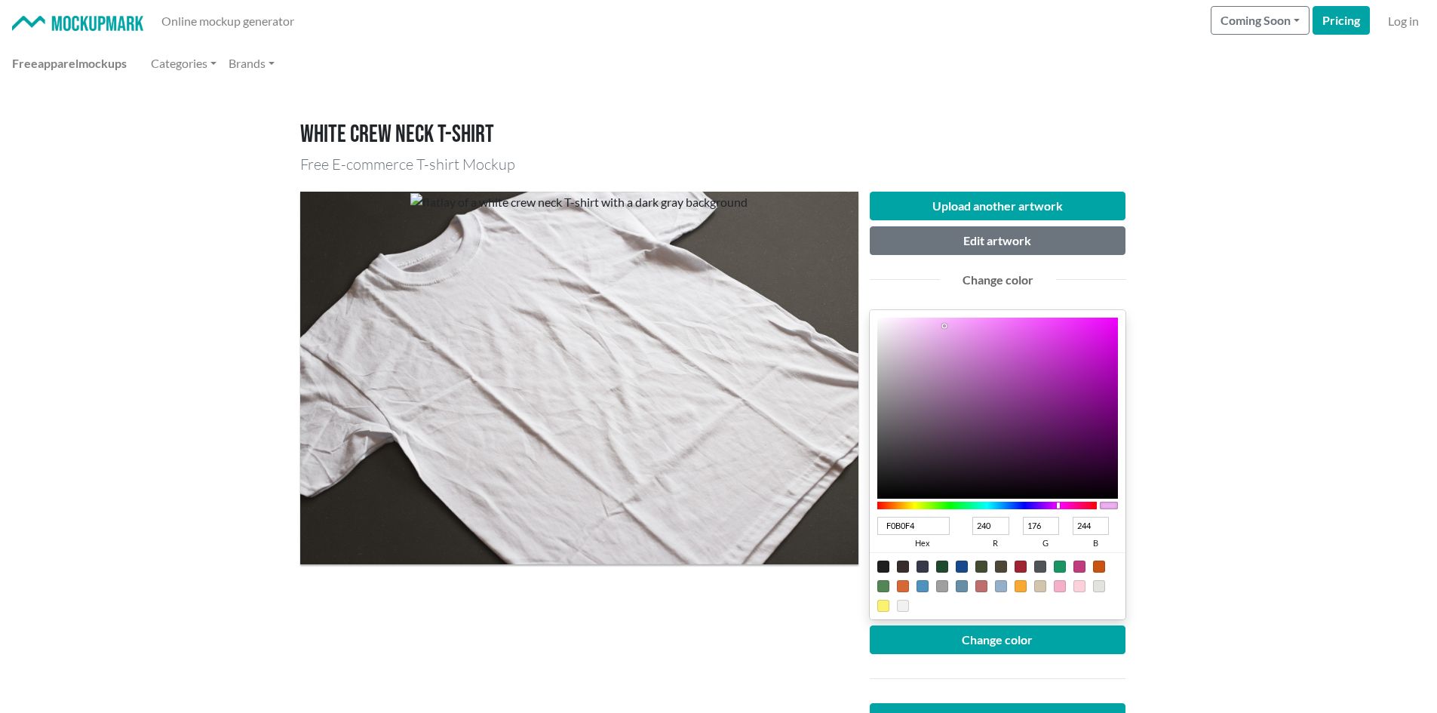
type input "923E97"
type input "146"
type input "62"
type input "151"
click at [1019, 392] on div at bounding box center [997, 408] width 241 height 181
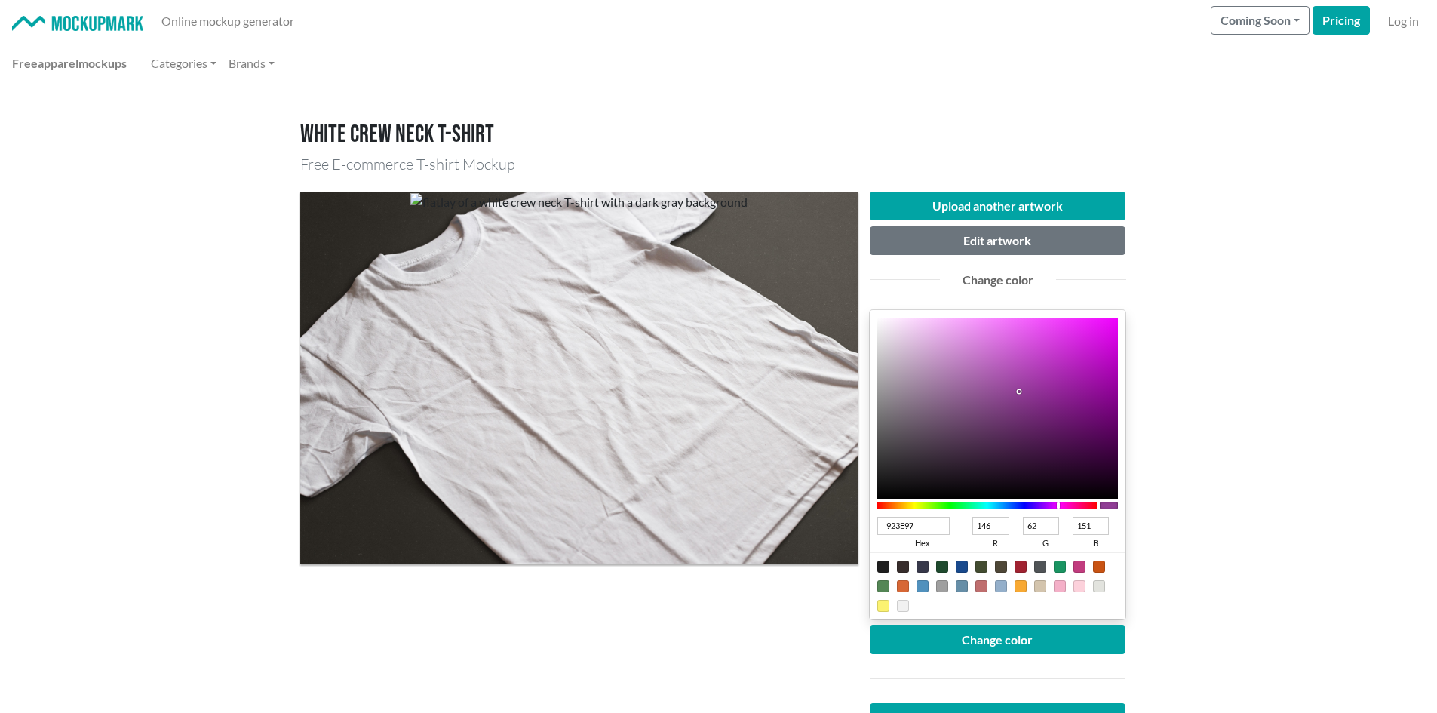
type input "97279E"
type input "151"
type input "39"
type input "158"
click at [1058, 387] on div at bounding box center [997, 408] width 241 height 181
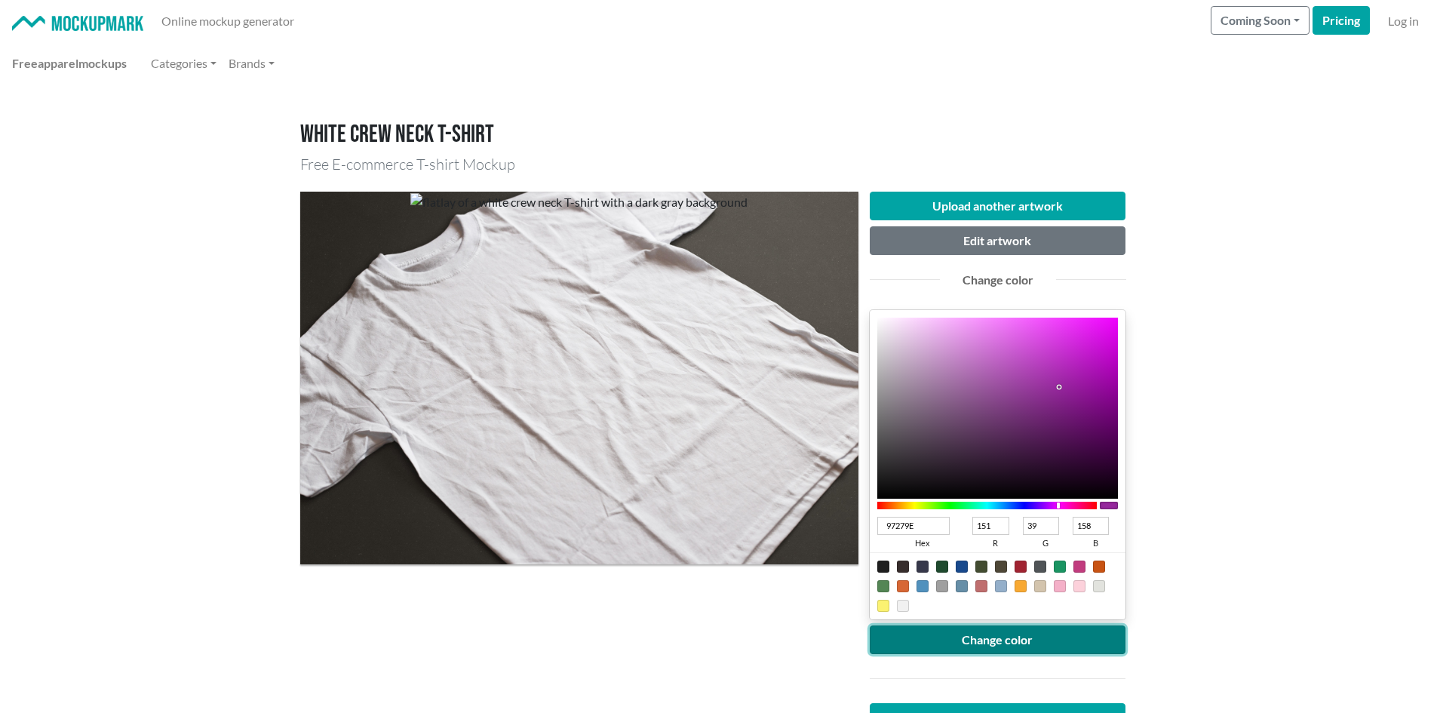
drag, startPoint x: 1018, startPoint y: 646, endPoint x: 948, endPoint y: 670, distance: 73.5
click at [1017, 646] on button "Change color" at bounding box center [998, 639] width 256 height 29
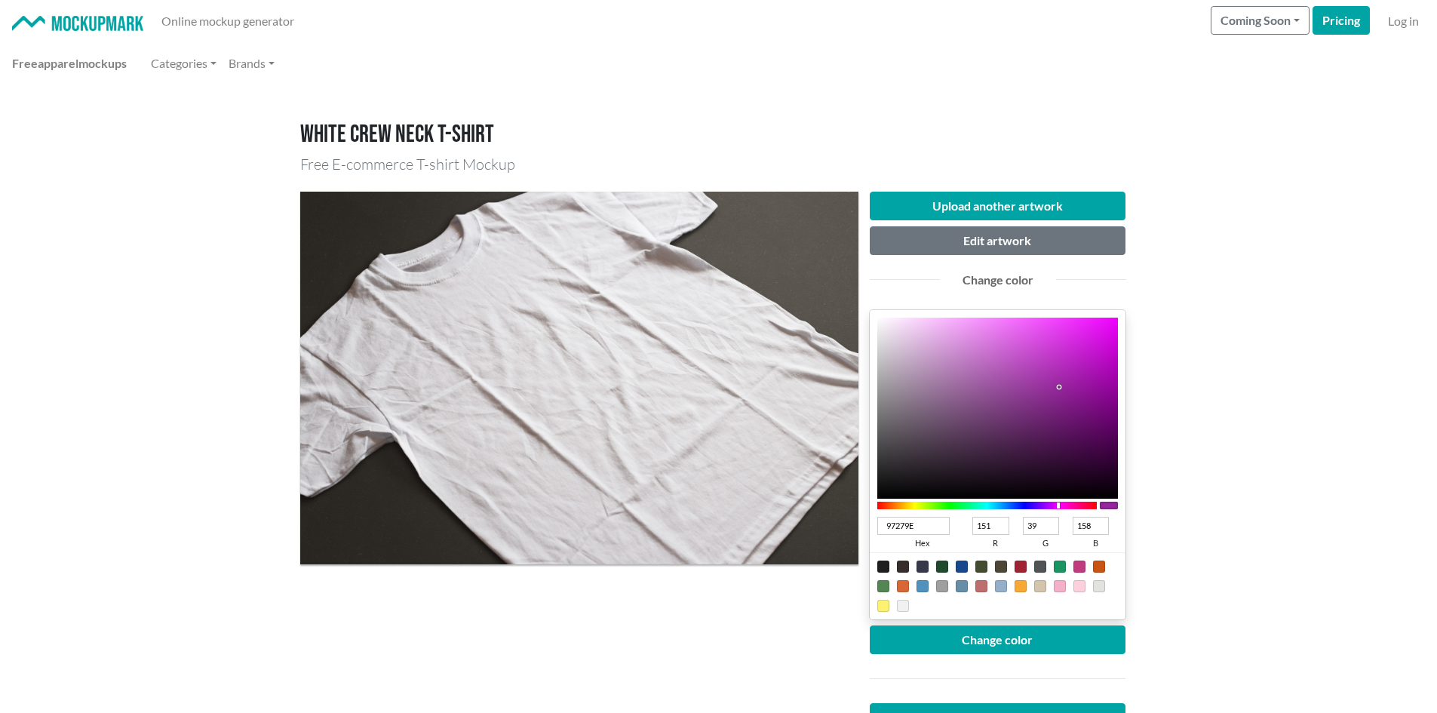
type input "A11BA9"
type input "161"
type input "27"
type input "169"
click at [1080, 379] on div at bounding box center [997, 408] width 241 height 181
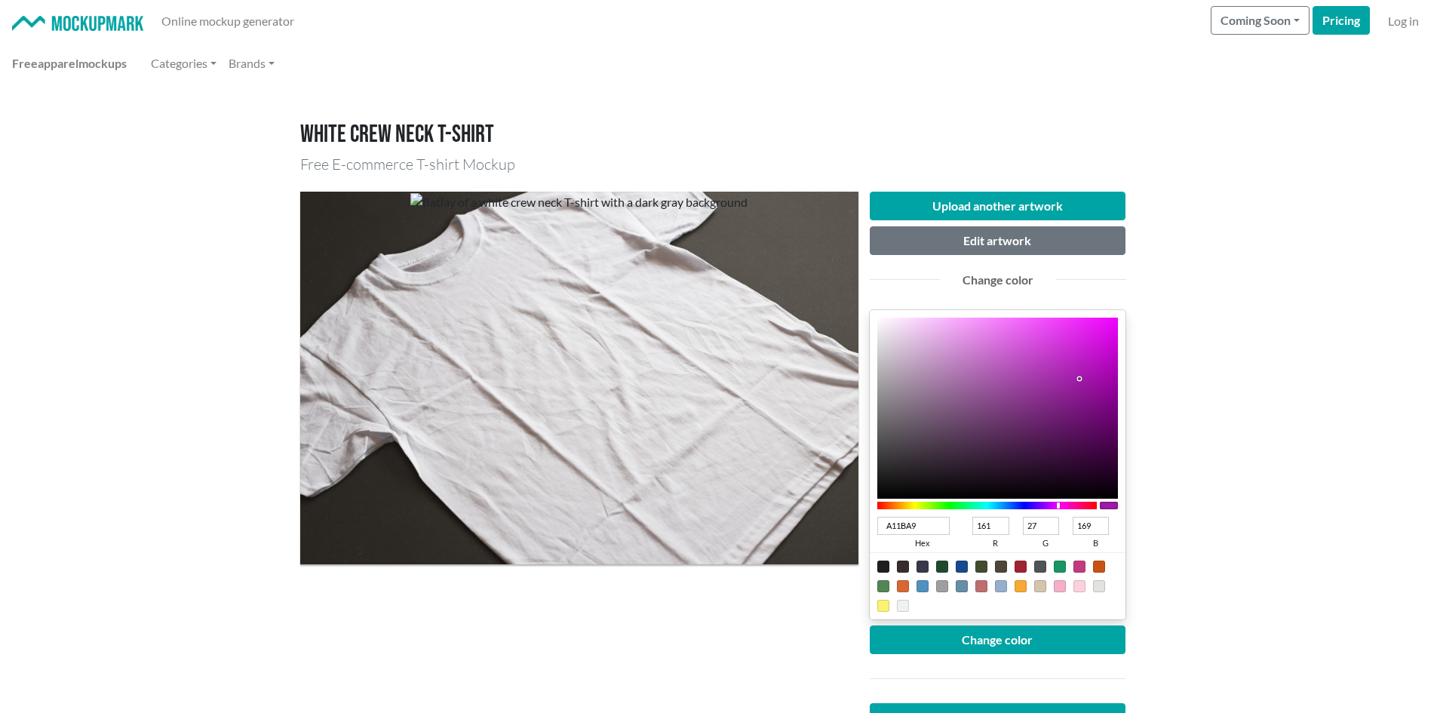
type input "9917A1"
type input "153"
type input "23"
type input "161"
type input "9817A0"
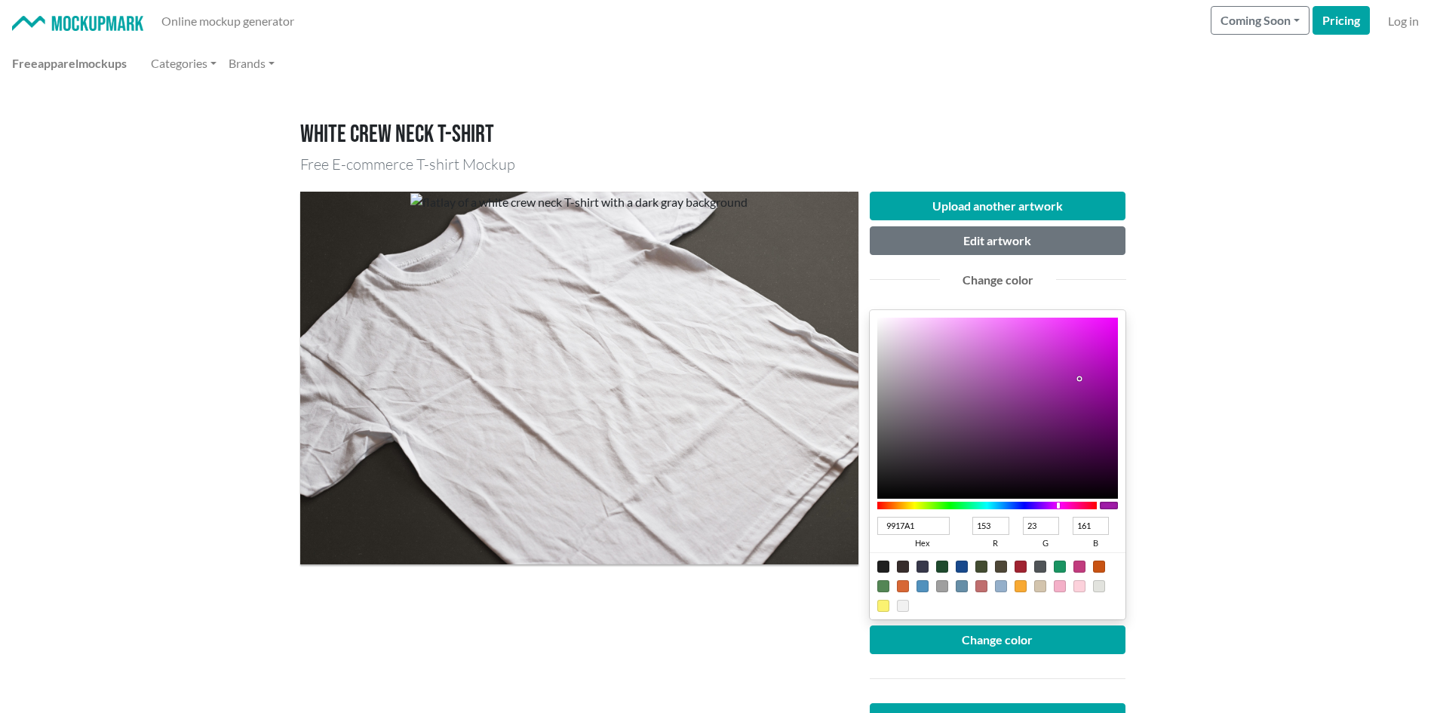
type input "152"
type input "160"
click at [1084, 385] on div at bounding box center [997, 408] width 241 height 181
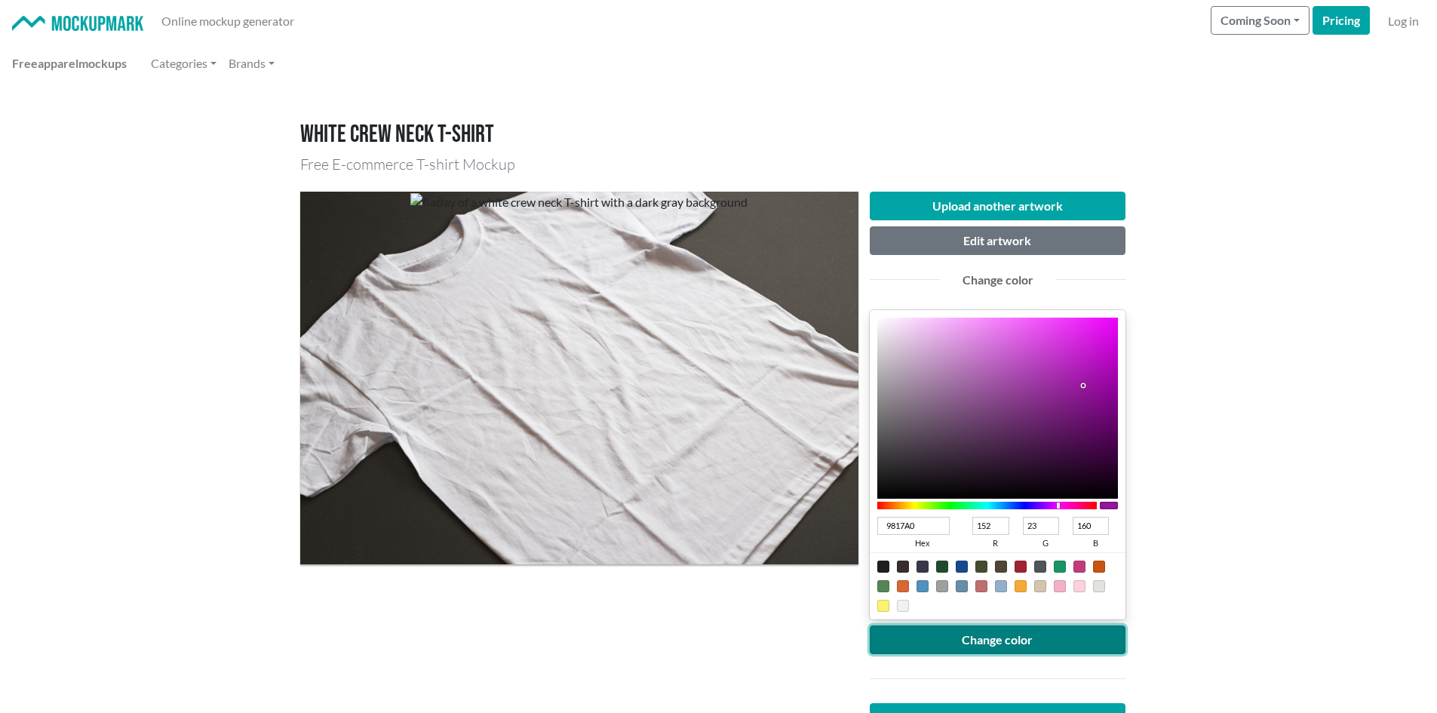
click at [1049, 632] on button "Change color" at bounding box center [998, 639] width 256 height 29
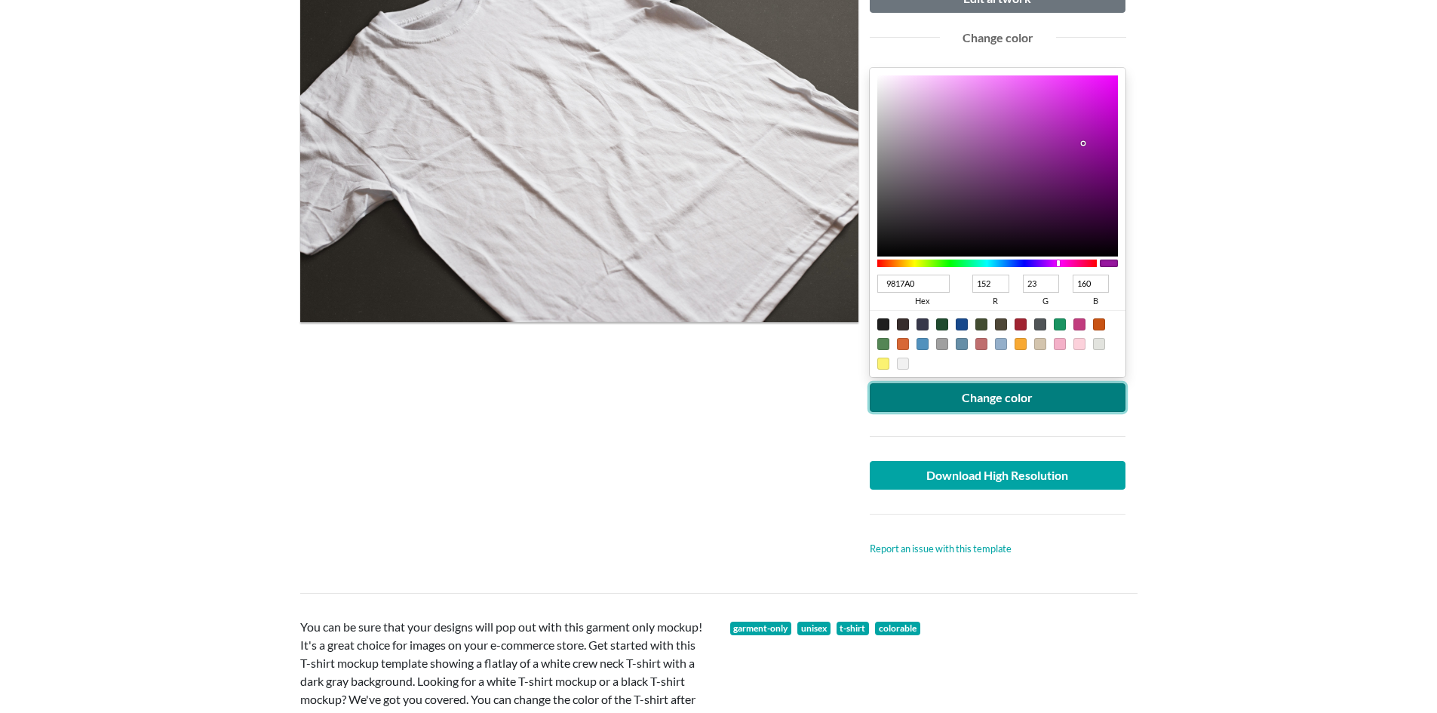
scroll to position [302, 0]
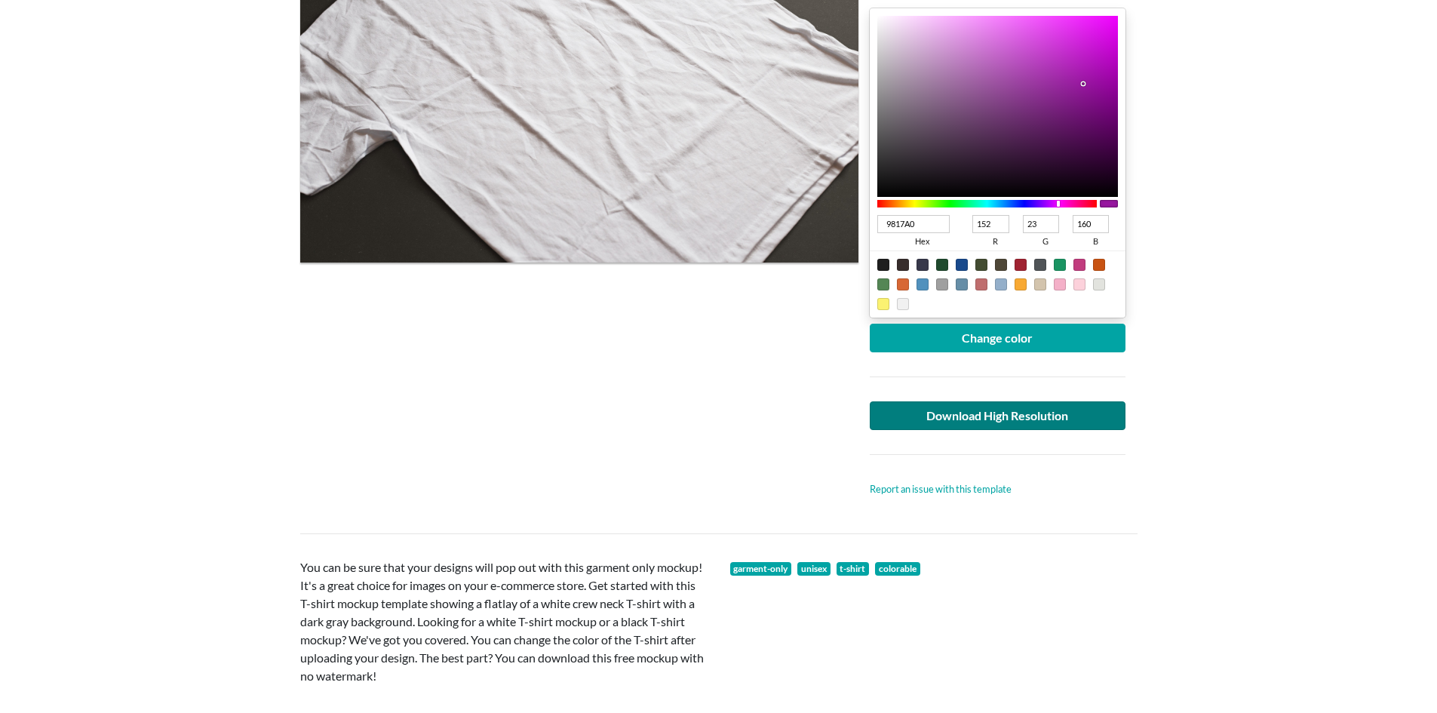
click at [941, 419] on div "Upload another artwork Edit artwork Change color 9817A0 hex 152 r 23 g 160 b 10…" at bounding box center [998, 193] width 256 height 607
click at [935, 406] on link "Download High Resolution" at bounding box center [998, 415] width 256 height 29
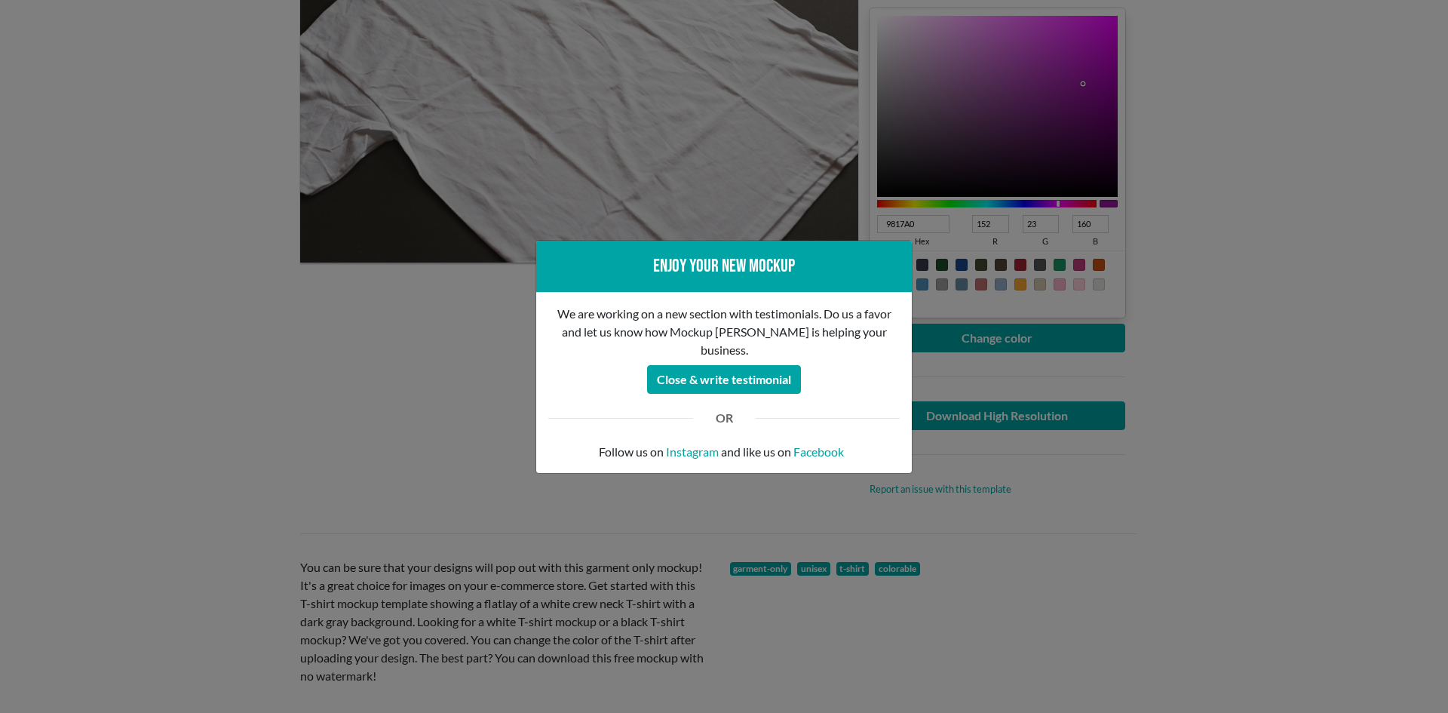
click at [170, 433] on div "Enjoy your new mockup We are working on a new section with testimonials. Do us …" at bounding box center [724, 356] width 1448 height 713
